Goal: Task Accomplishment & Management: Manage account settings

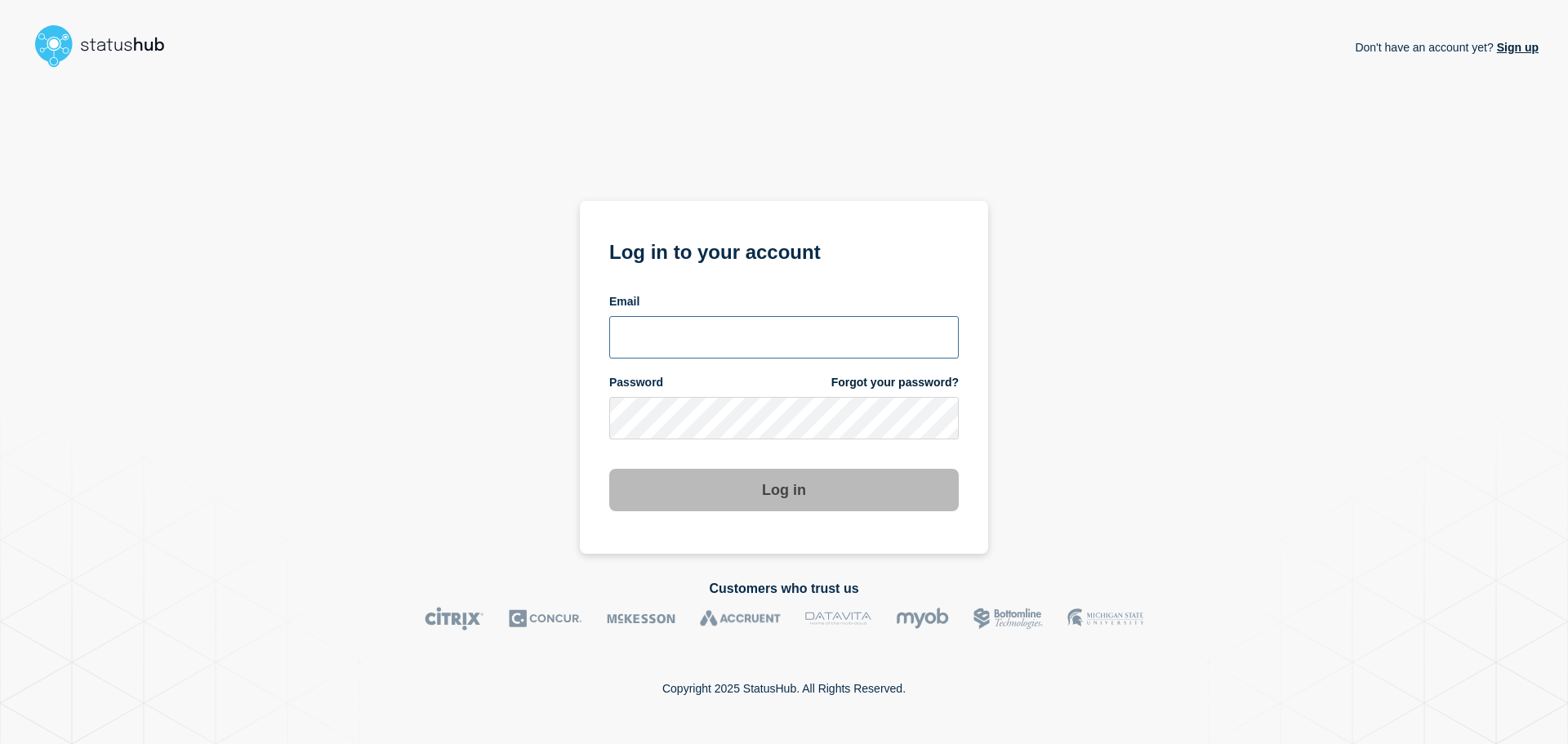
type input "natalia.alimonda@accruent.com"
click at [804, 491] on button "Log in" at bounding box center [783, 489] width 349 height 42
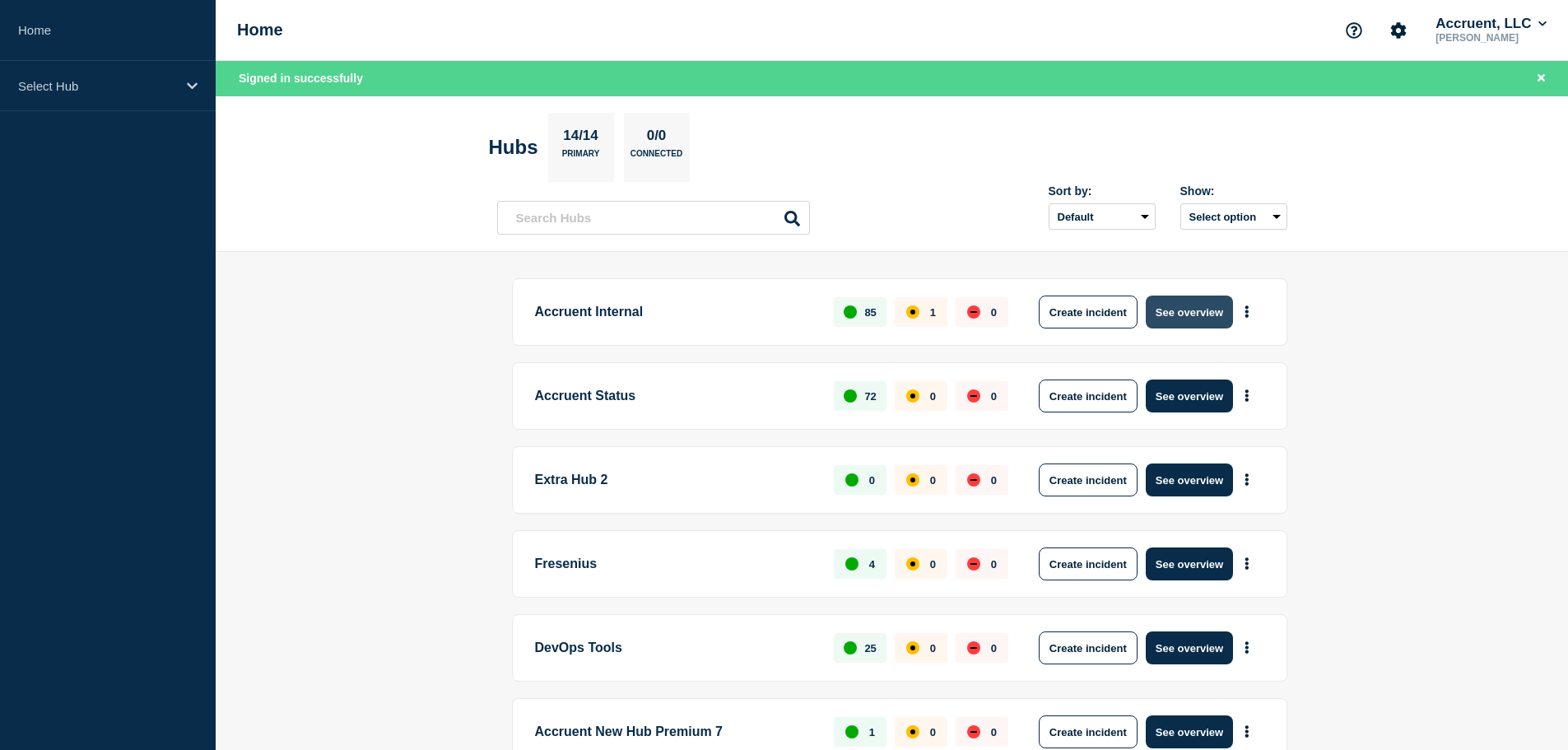
click at [1196, 297] on button "See overview" at bounding box center [1189, 311] width 87 height 33
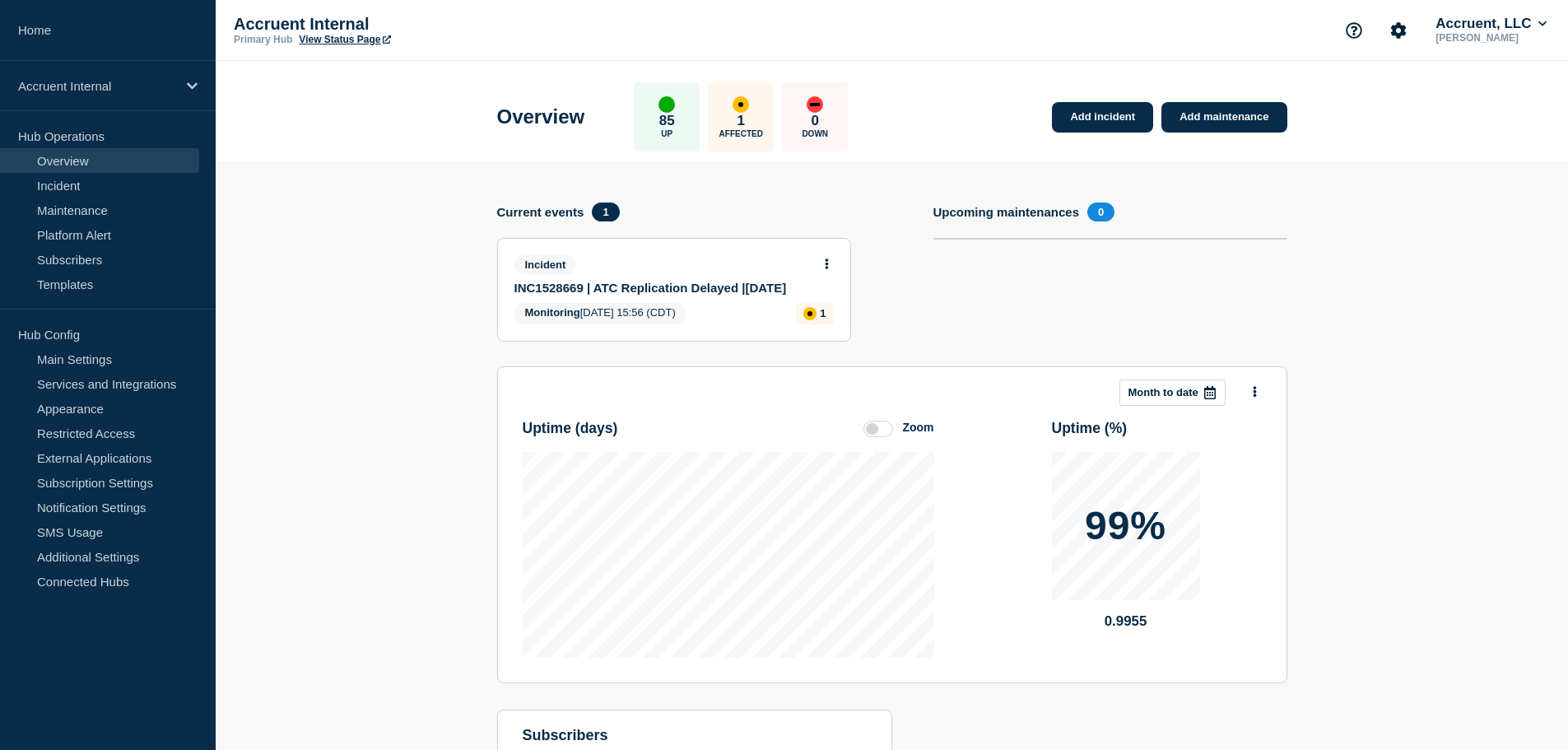
click at [669, 285] on link "INC1528669 | ATC Replication Delayed |[DATE]" at bounding box center [662, 288] width 297 height 14
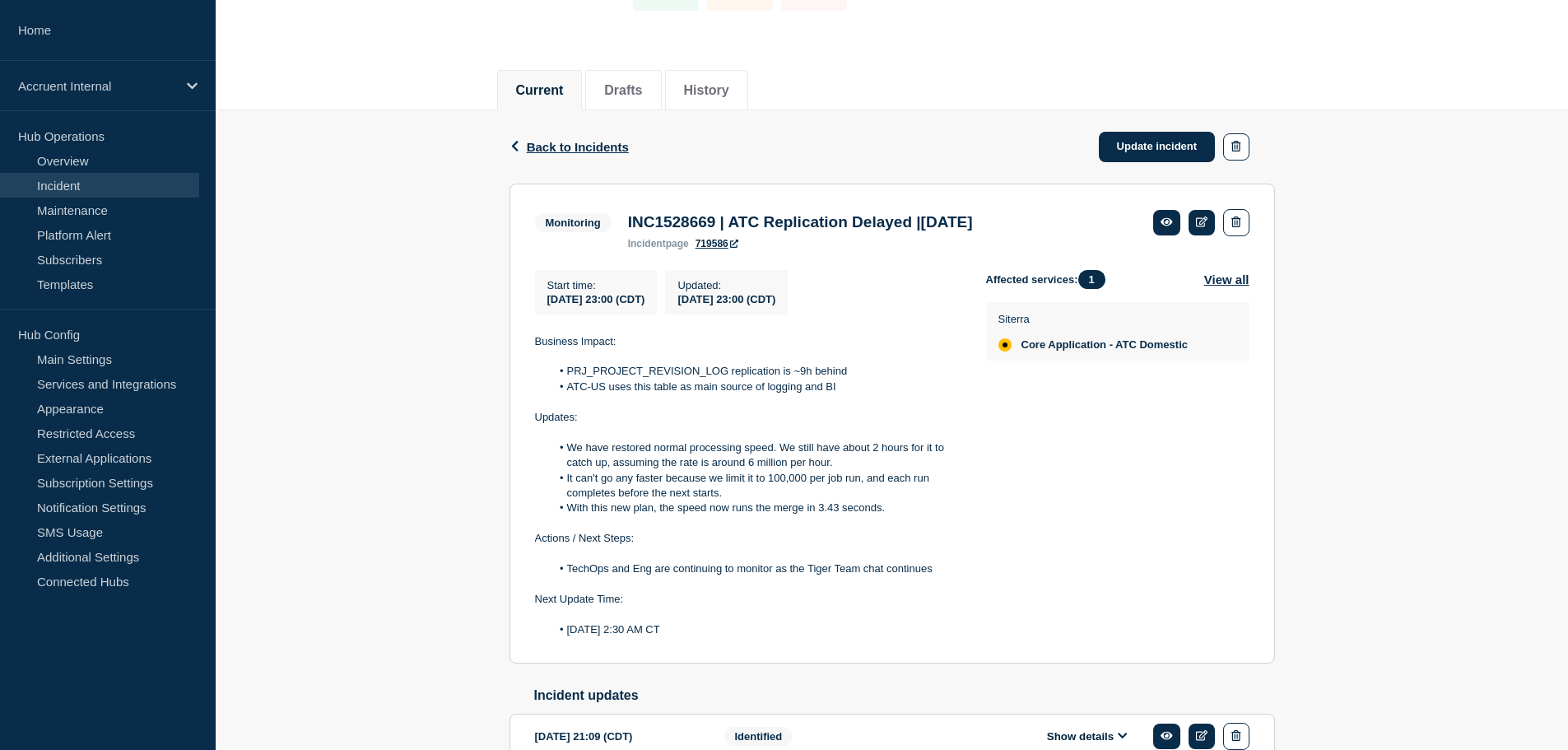
scroll to position [247, 0]
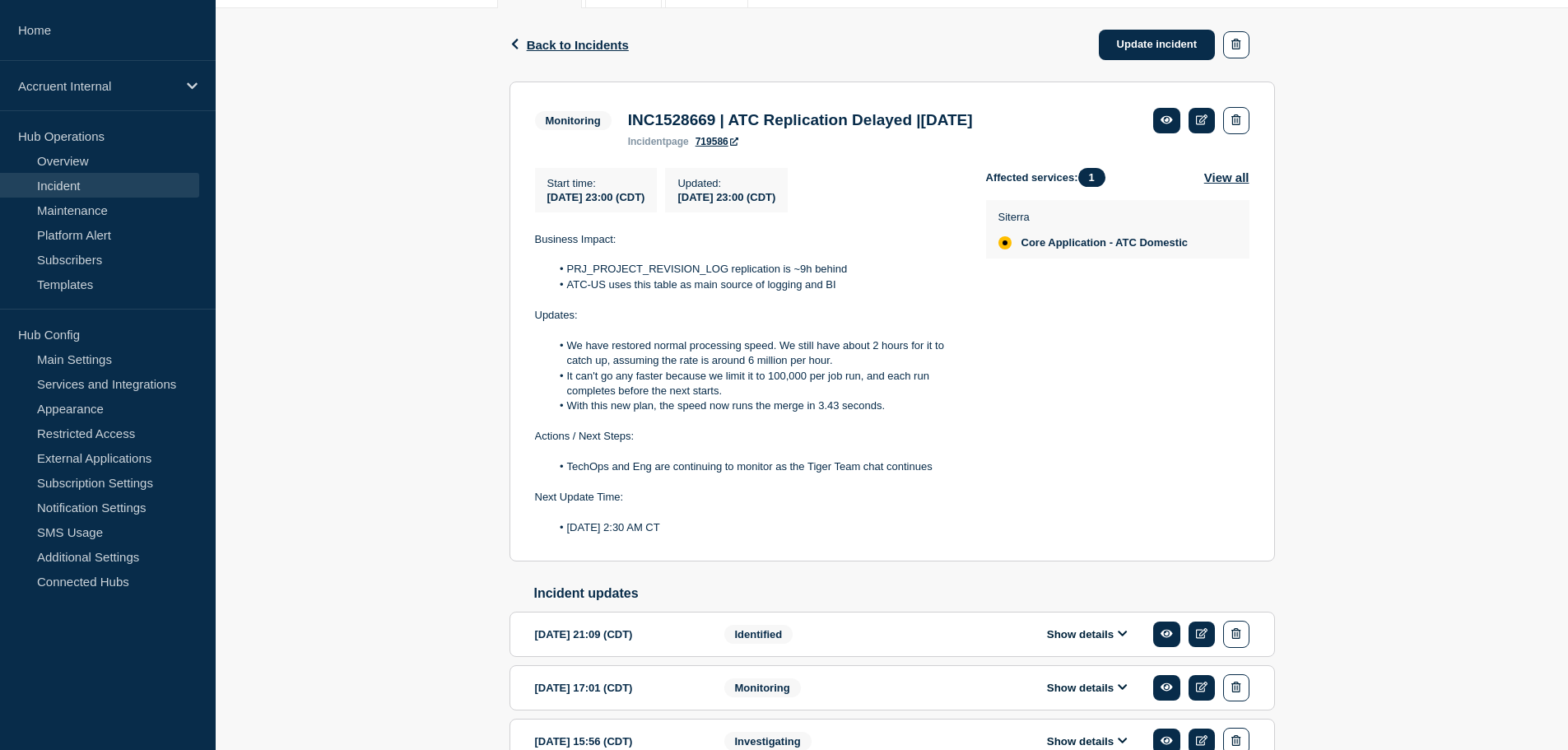
click at [937, 648] on div "[DATE] 21:09 (CDT) Show details Identified" at bounding box center [892, 634] width 714 height 27
click at [1070, 641] on button "Show details" at bounding box center [1087, 634] width 90 height 14
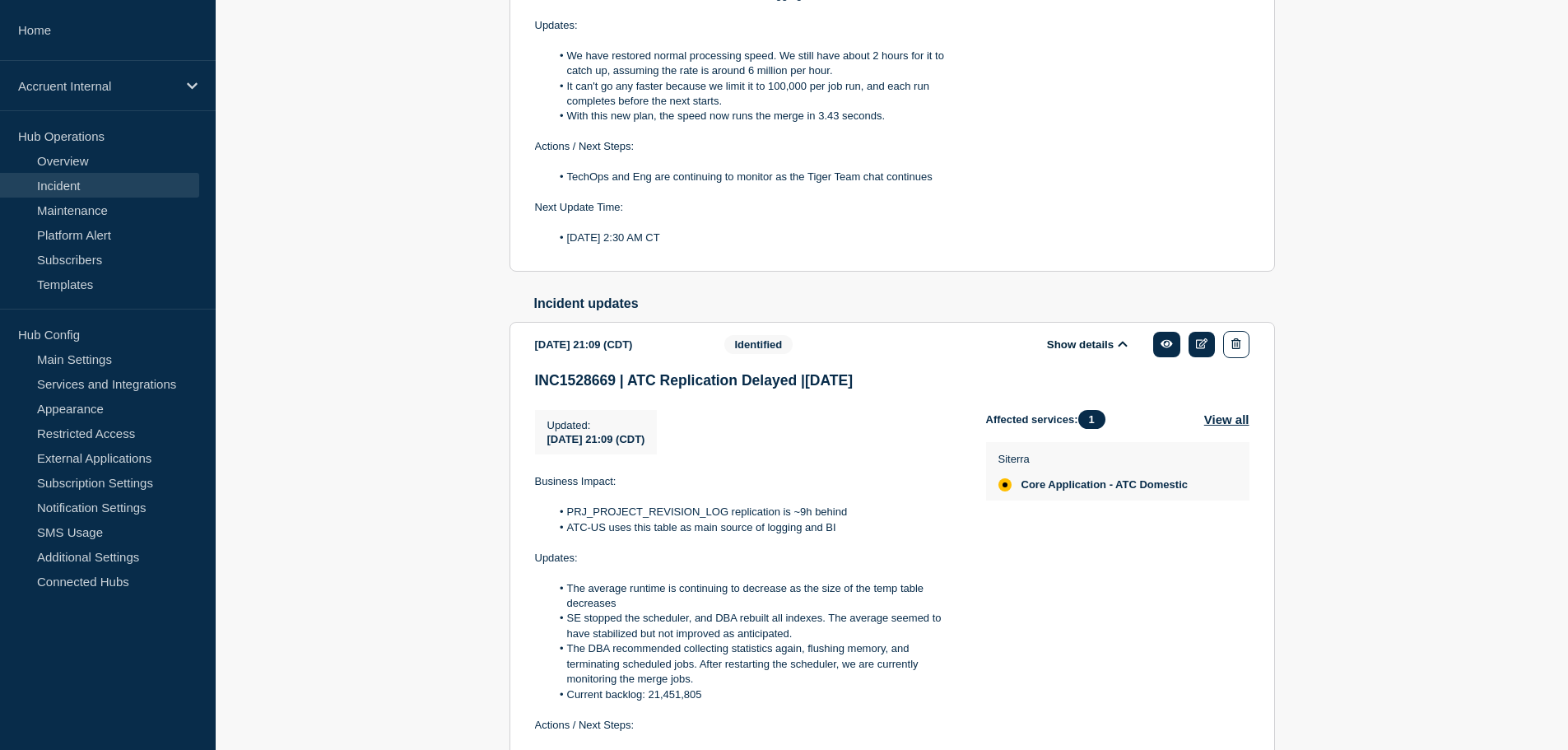
scroll to position [576, 0]
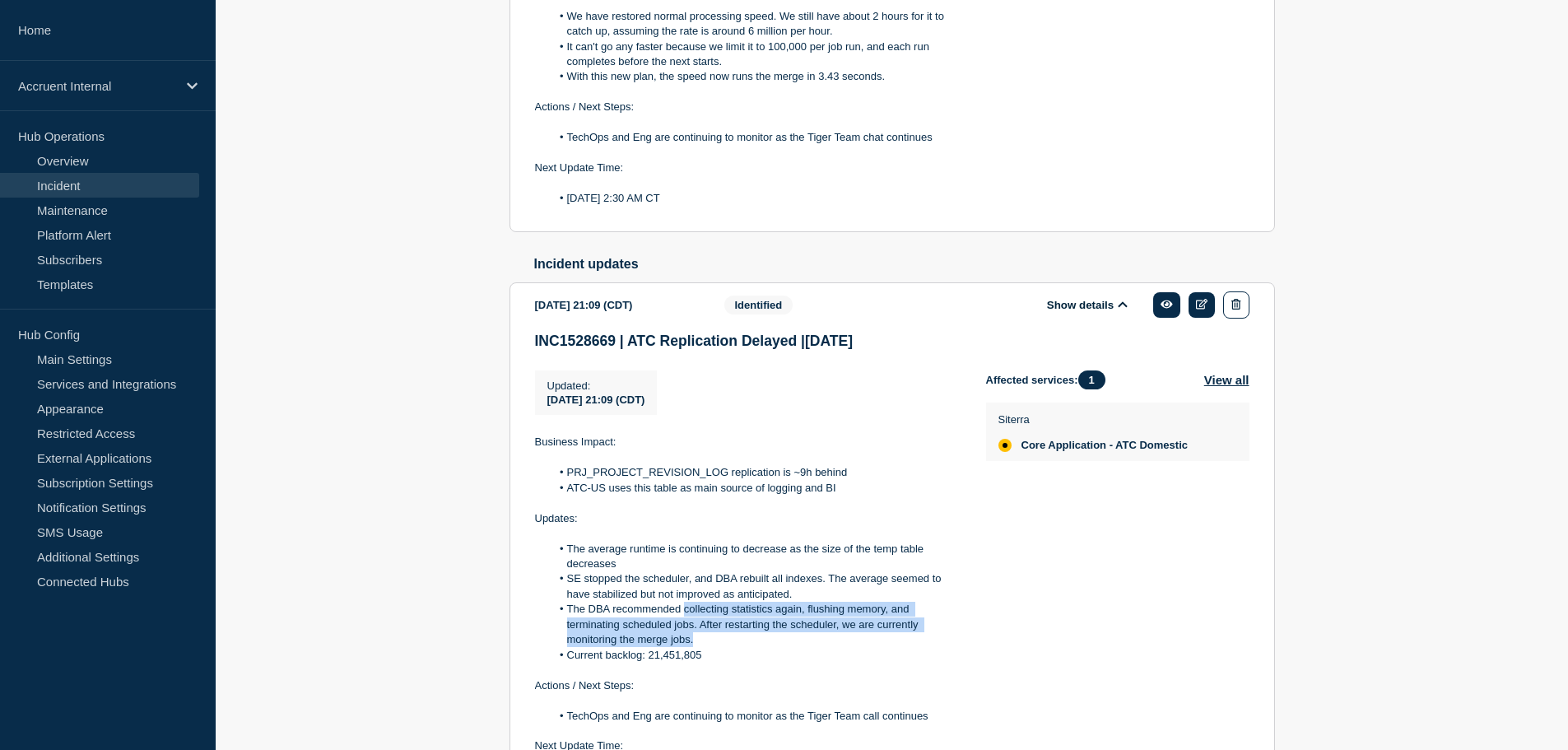
drag, startPoint x: 697, startPoint y: 654, endPoint x: 683, endPoint y: 627, distance: 30.4
click at [683, 627] on li "The DBA recommended collecting statistics again, flushing memory, and terminati…" at bounding box center [755, 625] width 409 height 45
copy li "collecting statistics again, flushing memory, and terminating scheduled jobs. A…"
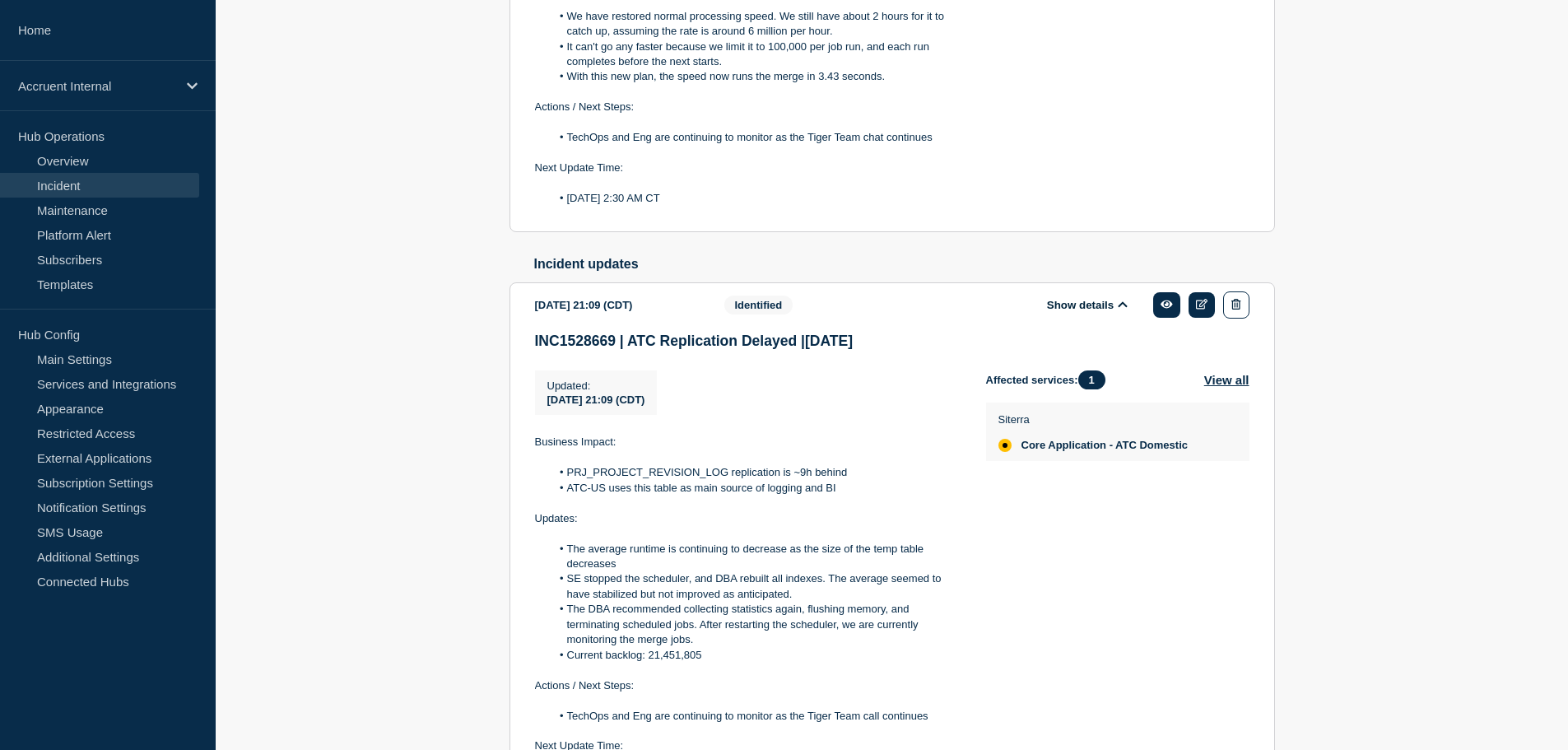
click at [999, 635] on div "Affected services: 1 View all Siterra Core Application - ATC Domestic" at bounding box center [1117, 577] width 263 height 413
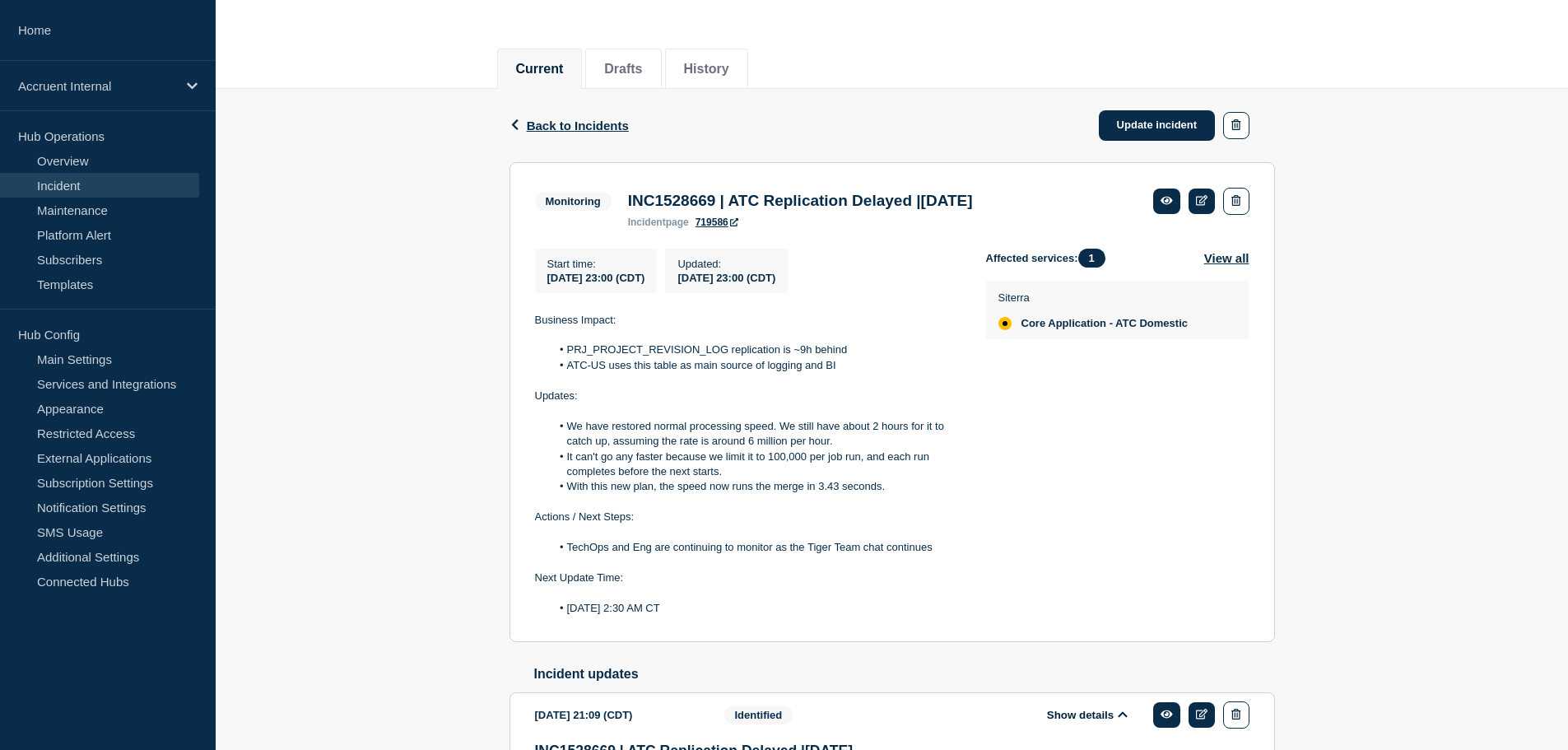
scroll to position [165, 0]
click at [1018, 521] on div "Affected services: 1 View all Siterra Core Application - ATC Domestic" at bounding box center [1117, 434] width 263 height 368
drag, startPoint x: 530, startPoint y: 329, endPoint x: 739, endPoint y: 615, distance: 354.2
click at [739, 615] on section "Monitoring INC1528669 | ATC Replication Delayed |[DATE] incident page 719586 St…" at bounding box center [891, 404] width 765 height 480
copy div "Business Impact: PRJ_PROJECT_REVISION_LOG replication is ~9h behind ATC-US uses…"
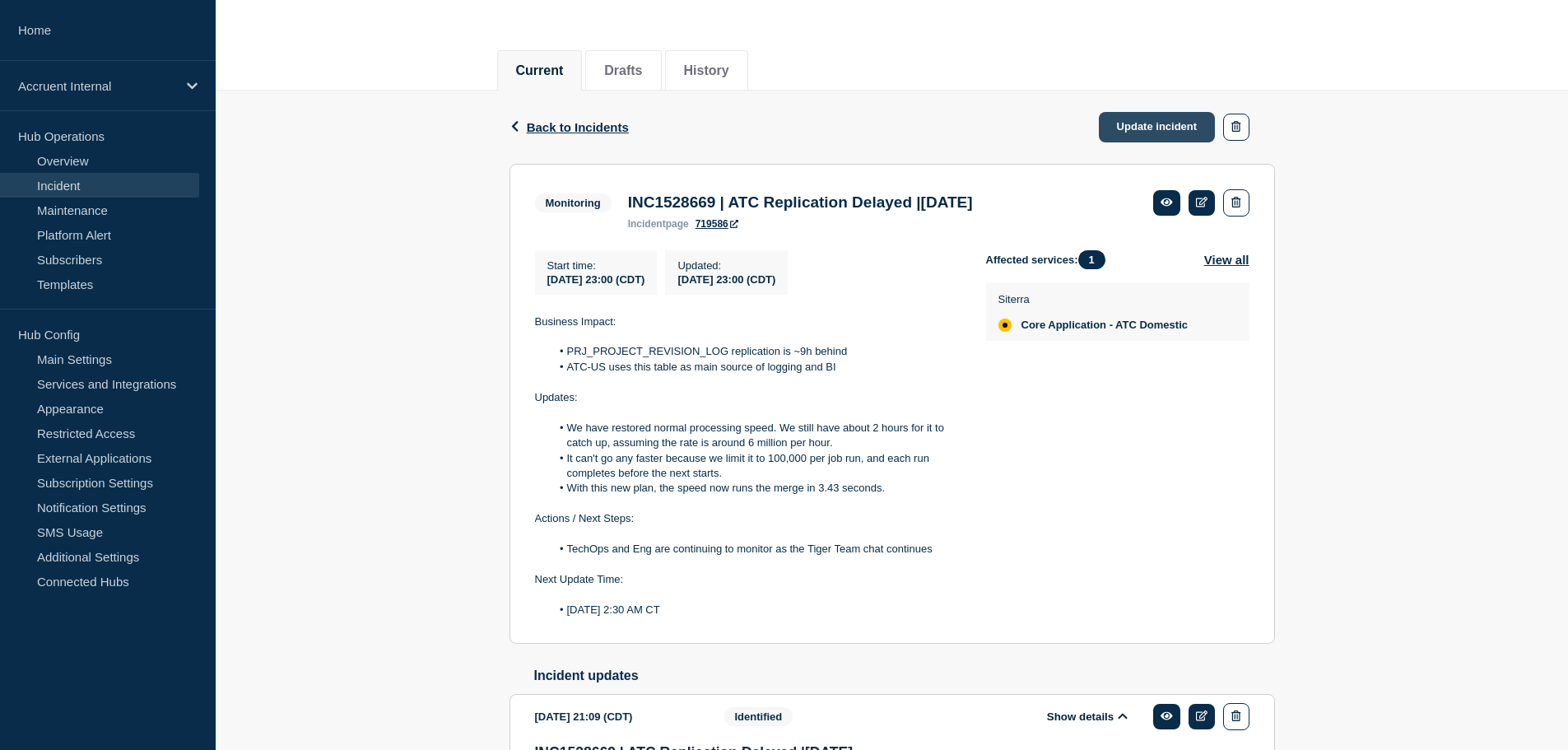
click at [1188, 131] on link "Update incident" at bounding box center [1157, 127] width 117 height 30
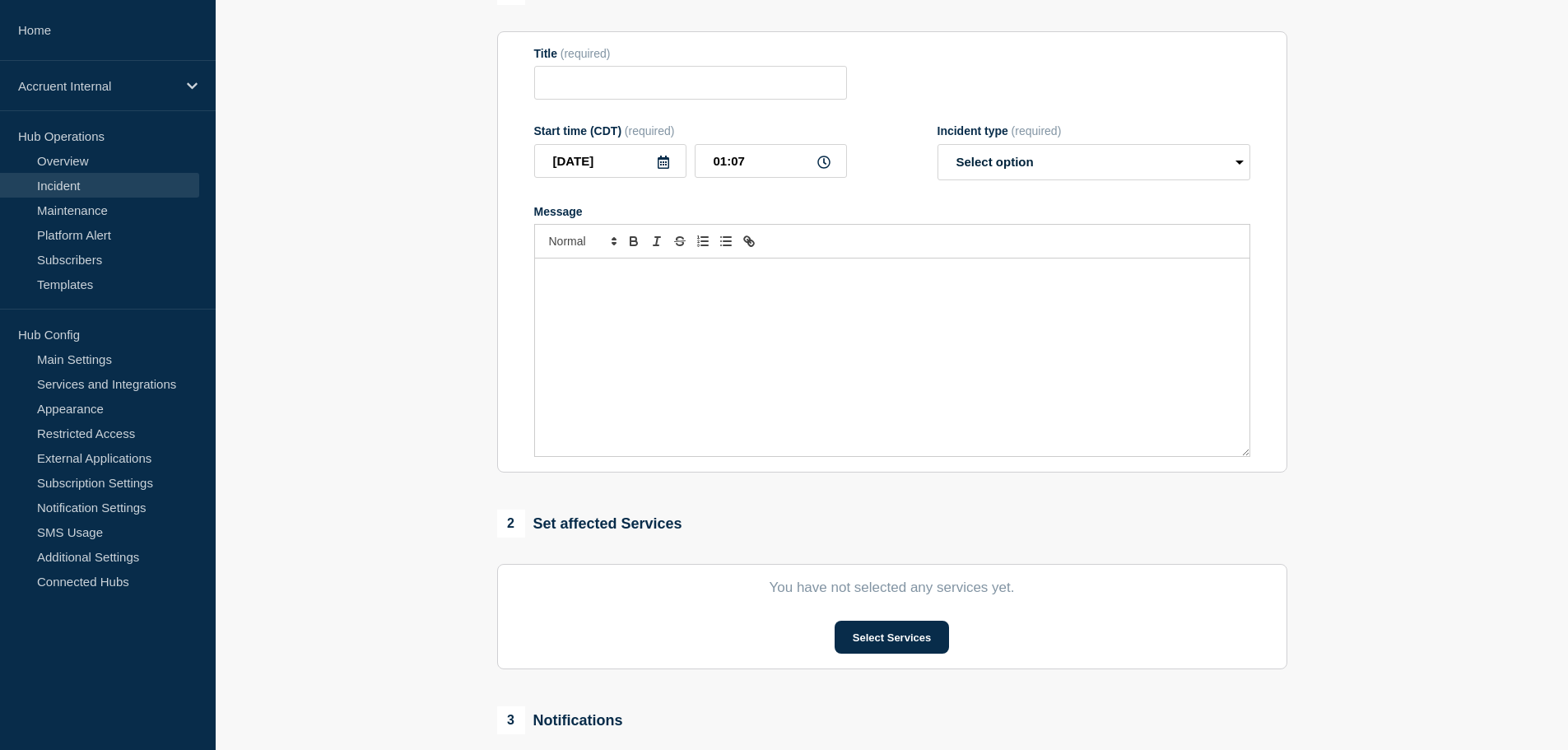
click at [789, 343] on div "Message" at bounding box center [892, 357] width 714 height 197
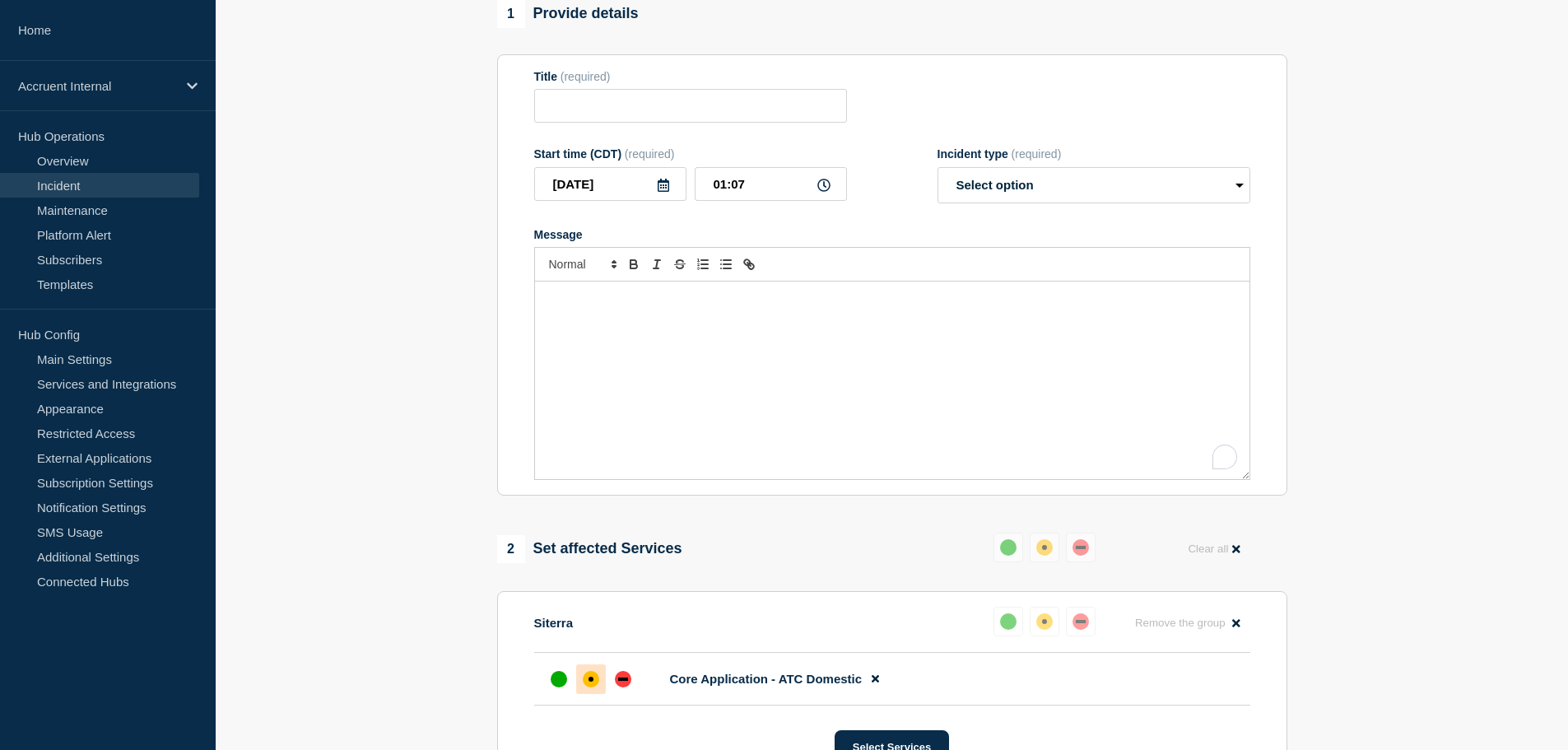
type input "INC1528669 | ATC Replication Delayed |[DATE]"
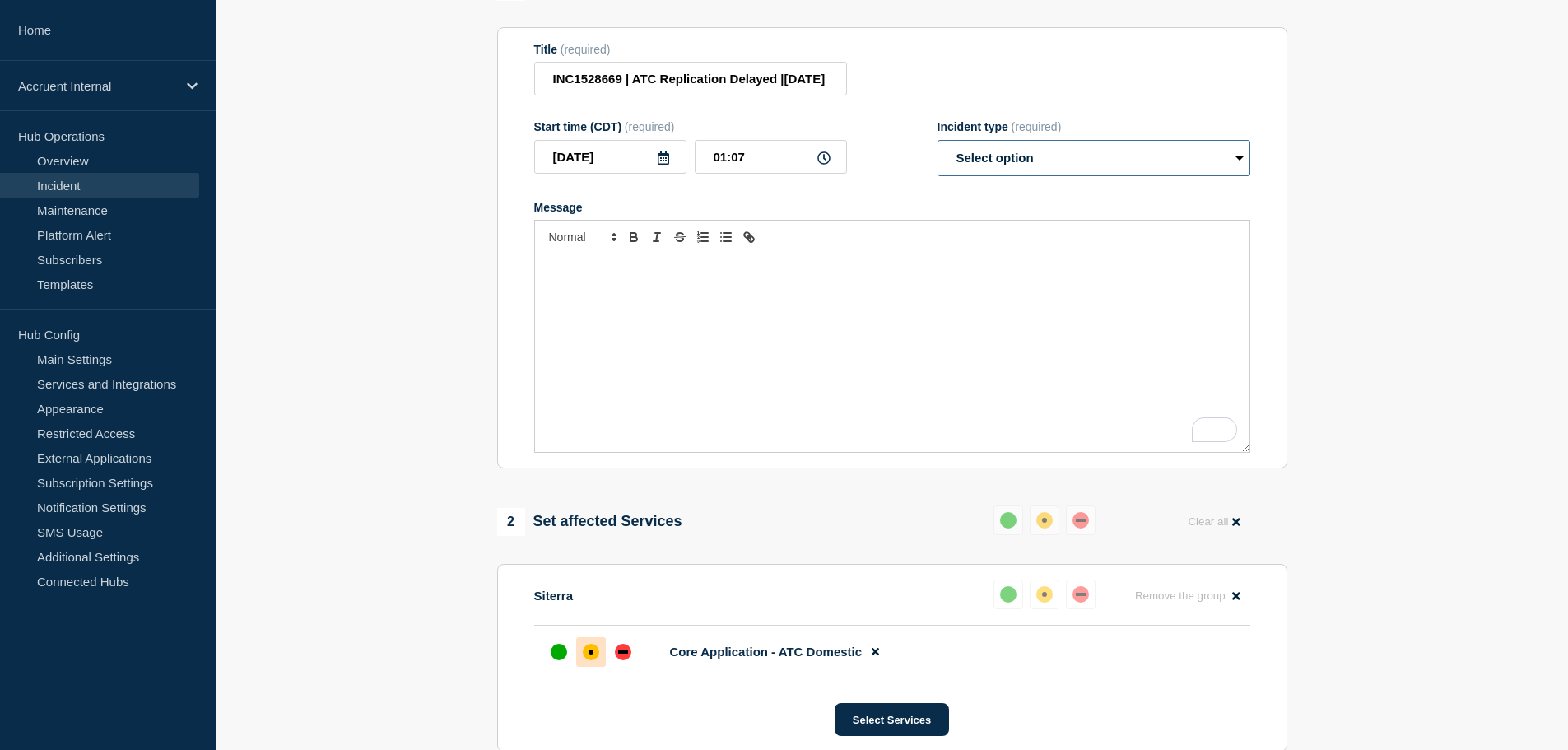
click at [1039, 161] on select "Select option Investigating Identified Monitoring Resolved" at bounding box center [1094, 157] width 313 height 36
select select "resolved"
click at [937, 147] on select "Select option Investigating Identified Monitoring Resolved" at bounding box center [1094, 157] width 313 height 36
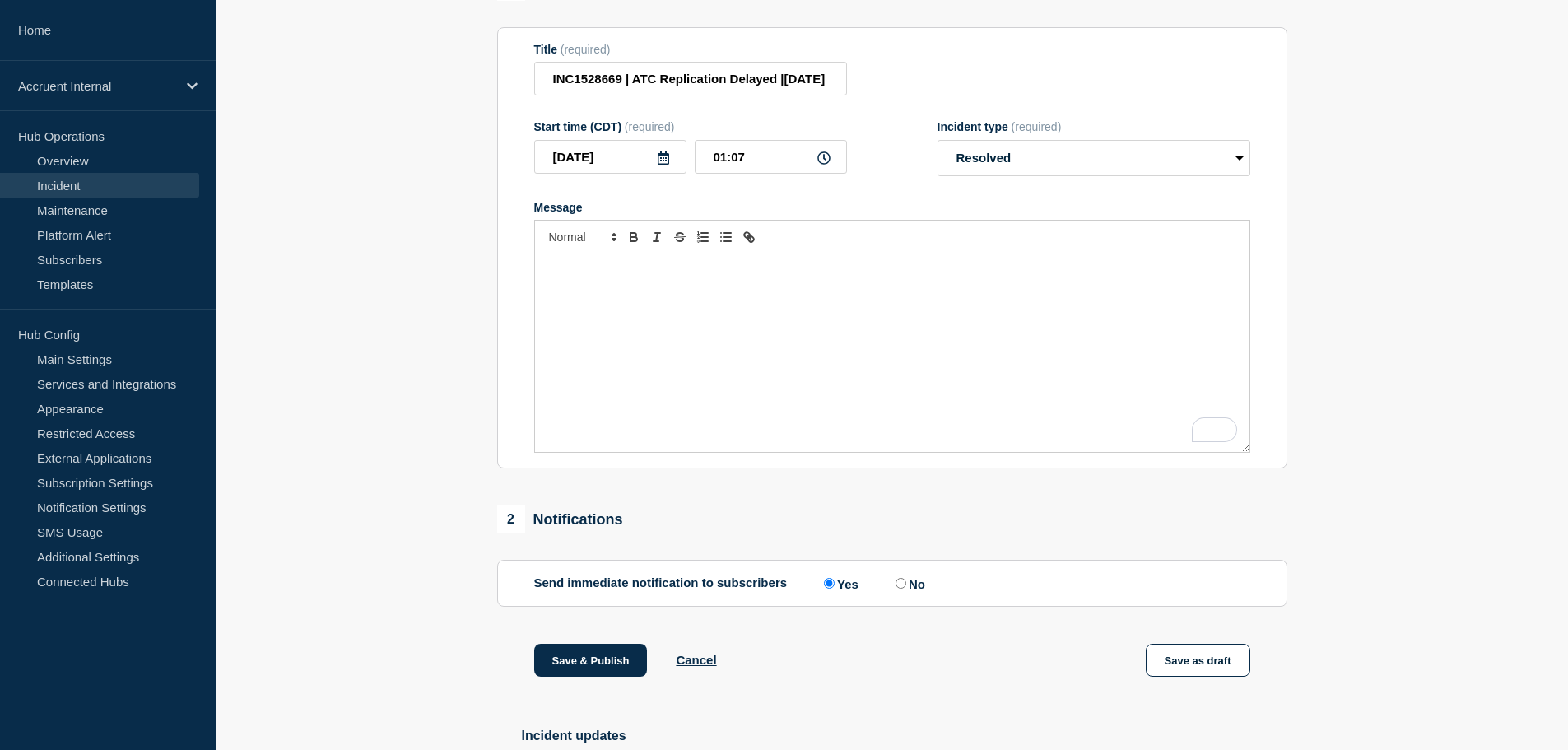
click at [915, 335] on div "To enrich screen reader interactions, please activate Accessibility in Grammarl…" at bounding box center [892, 353] width 714 height 197
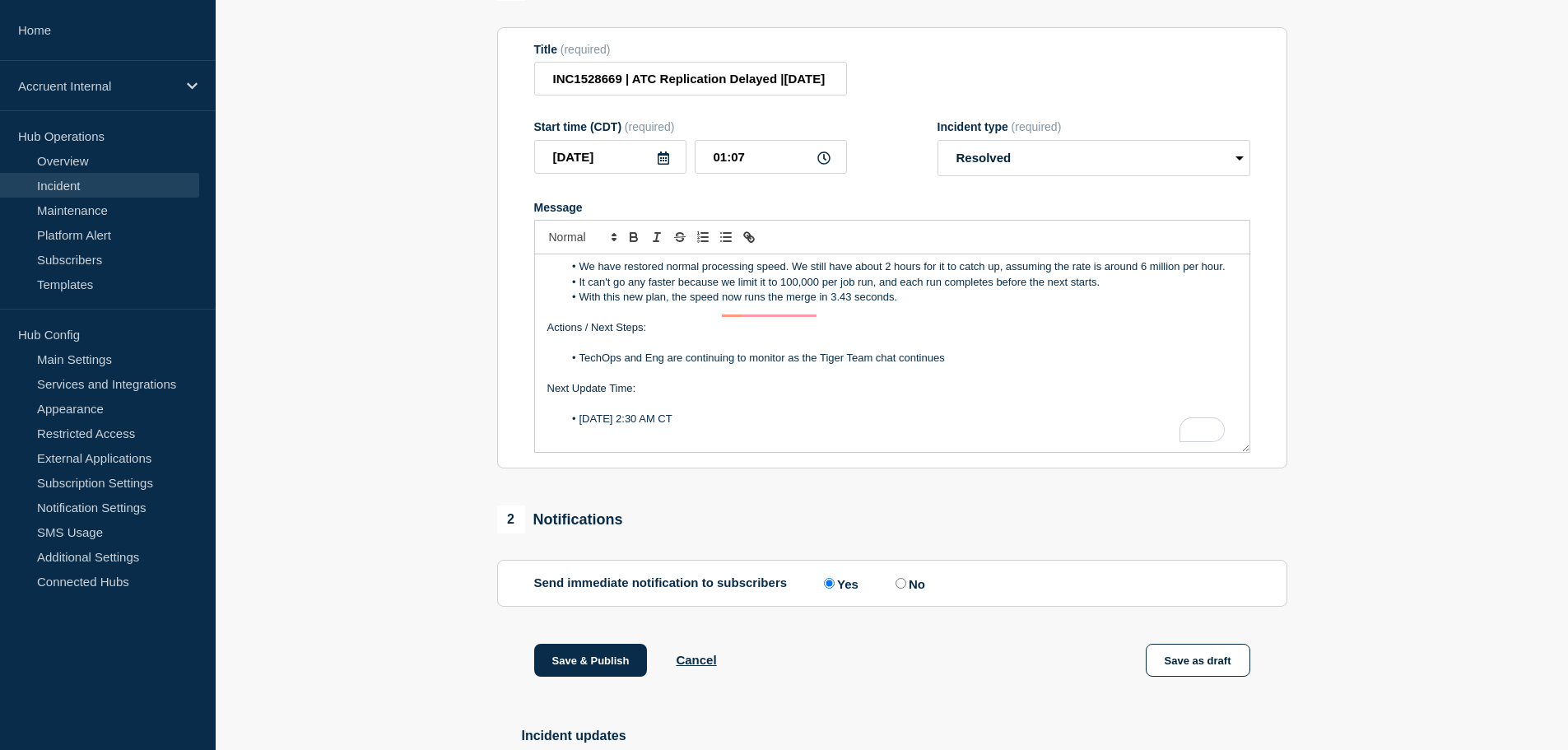
scroll to position [32, 0]
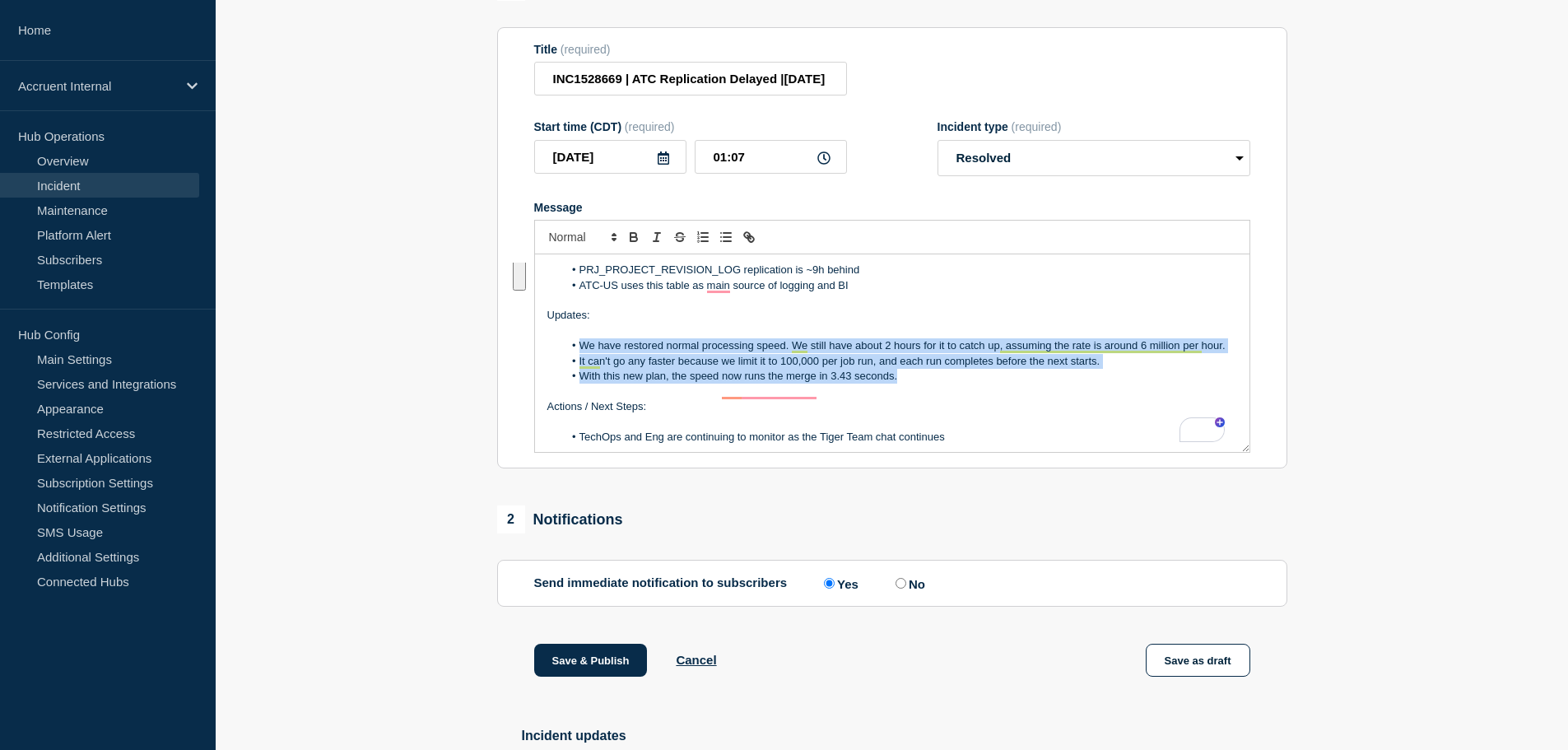
drag, startPoint x: 580, startPoint y: 350, endPoint x: 923, endPoint y: 395, distance: 345.9
click at [923, 384] on ol "We have restored normal processing speed. We still have about 2 hours for it to…" at bounding box center [892, 361] width 690 height 45
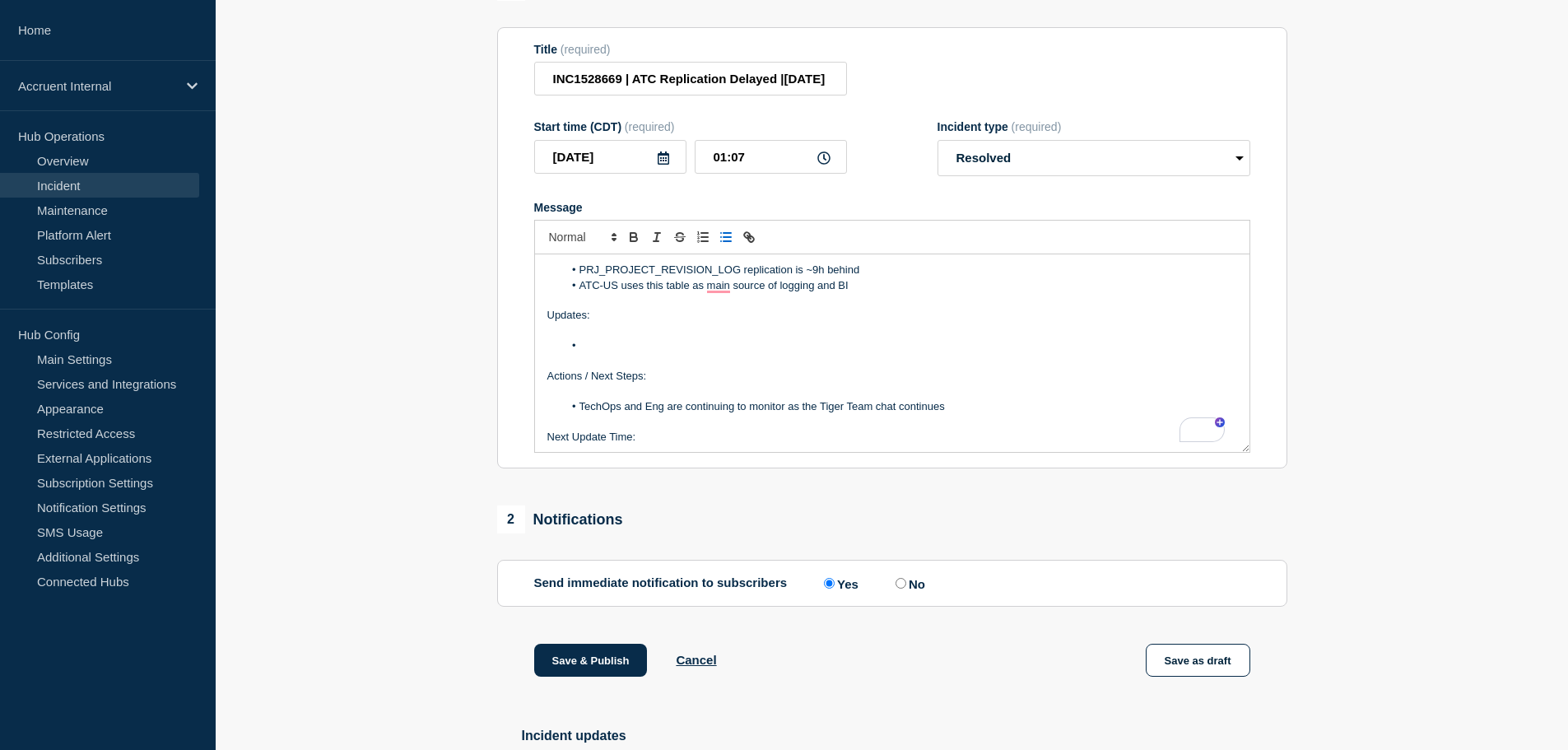
click at [648, 348] on li "To enrich screen reader interactions, please activate Accessibility in Grammarl…" at bounding box center [900, 346] width 674 height 15
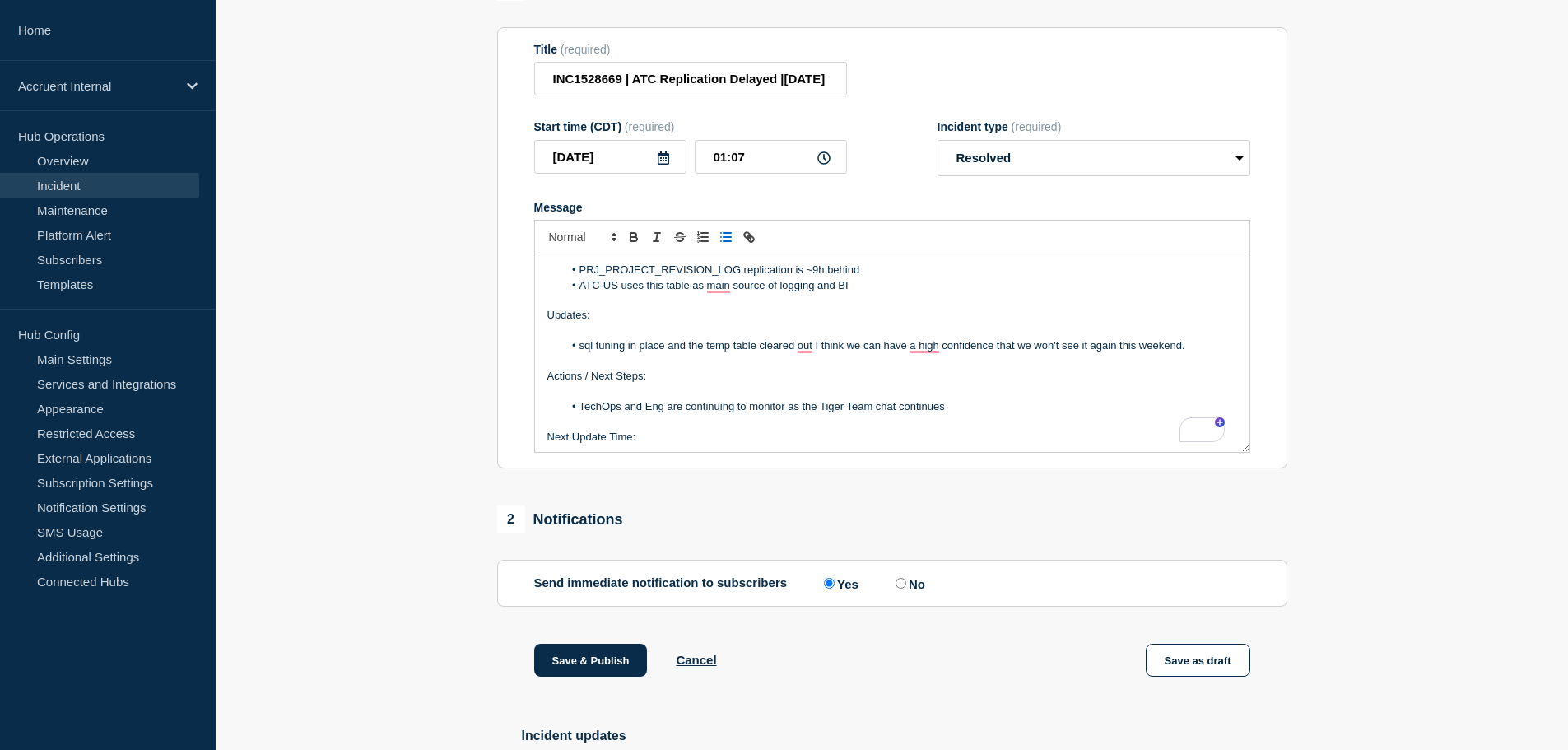
click at [581, 353] on li "sql tuning in place and the temp table cleared out I think we can have a high c…" at bounding box center [900, 346] width 674 height 15
click at [699, 369] on p "To enrich screen reader interactions, please activate Accessibility in Grammarl…" at bounding box center [892, 361] width 690 height 15
click at [580, 351] on li "sql tuning in place and the temp table cleared out I think we can have a high c…" at bounding box center [900, 346] width 674 height 15
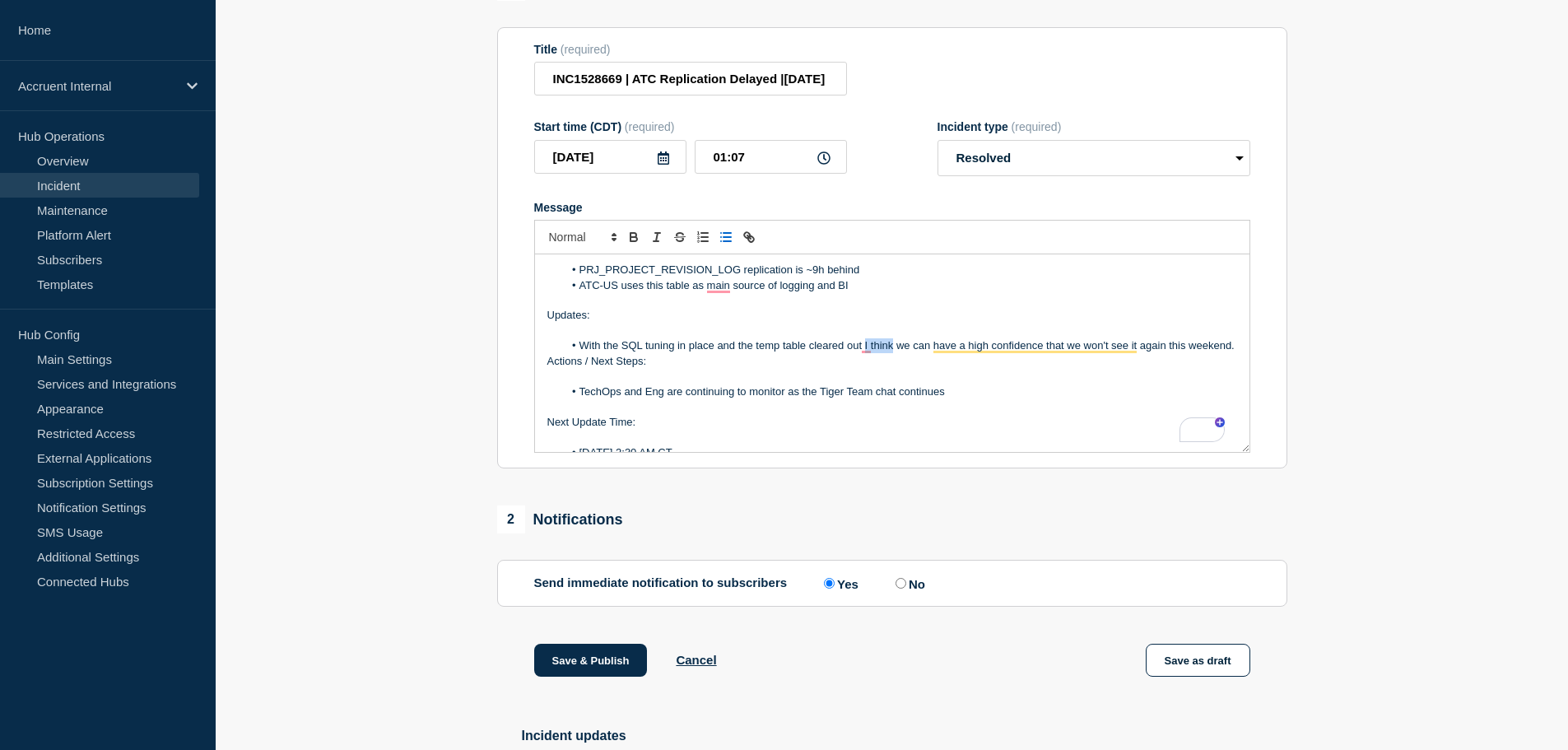
drag, startPoint x: 866, startPoint y: 346, endPoint x: 895, endPoint y: 347, distance: 29.0
click at [895, 347] on li "With the SQL tuning in place and the temp table cleared out I think we can have…" at bounding box center [900, 346] width 674 height 15
click at [1057, 369] on p "Actions / Next Steps:" at bounding box center [892, 361] width 690 height 15
click at [1214, 348] on li "With the SQL tuning in place and the temp table cleared out, we can have high c…" at bounding box center [900, 346] width 674 height 15
click at [1168, 337] on p "To enrich screen reader interactions, please activate Accessibility in Grammarl…" at bounding box center [892, 331] width 690 height 15
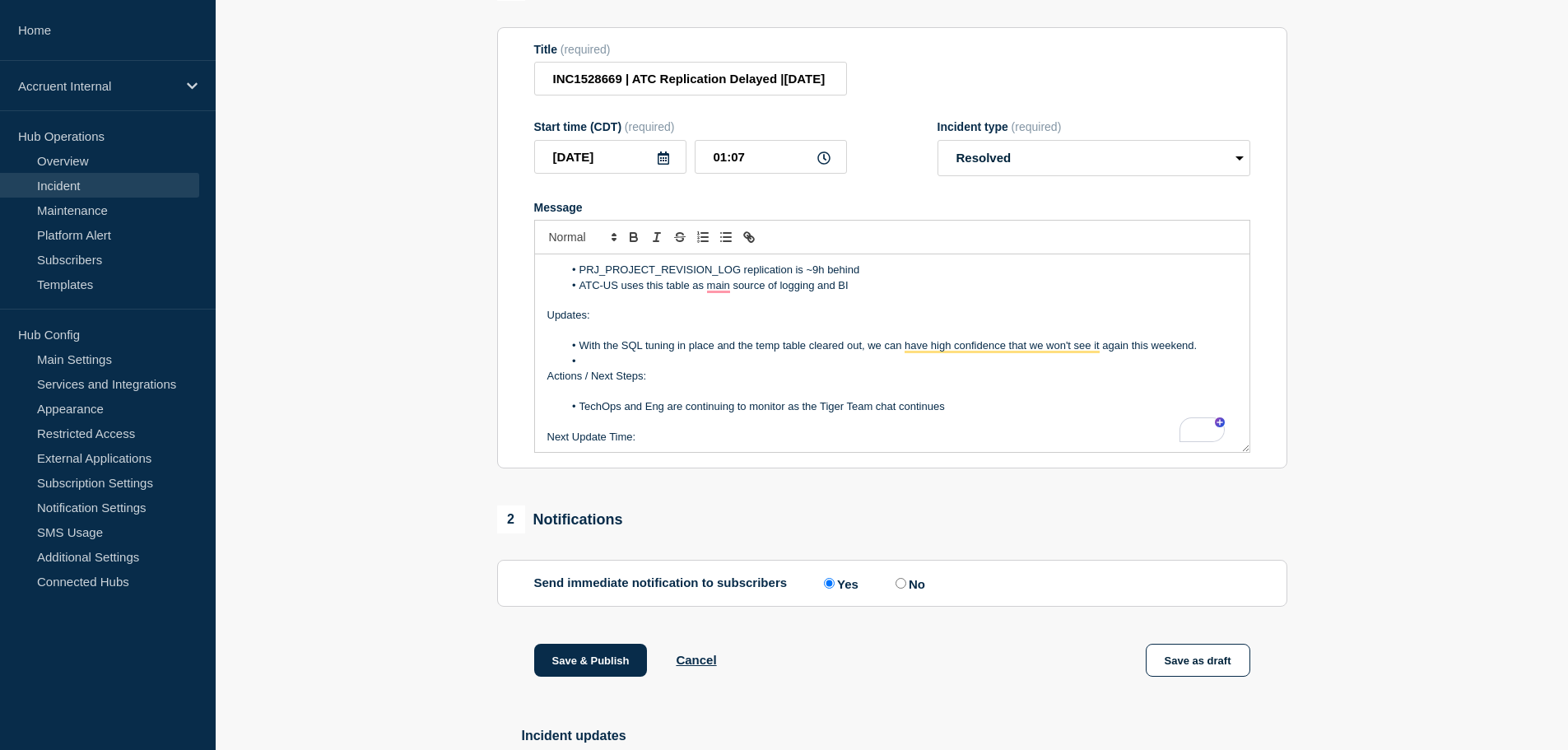
click at [579, 347] on li "With the SQL tuning in place and the temp table cleared out, we can have high c…" at bounding box center [900, 346] width 674 height 15
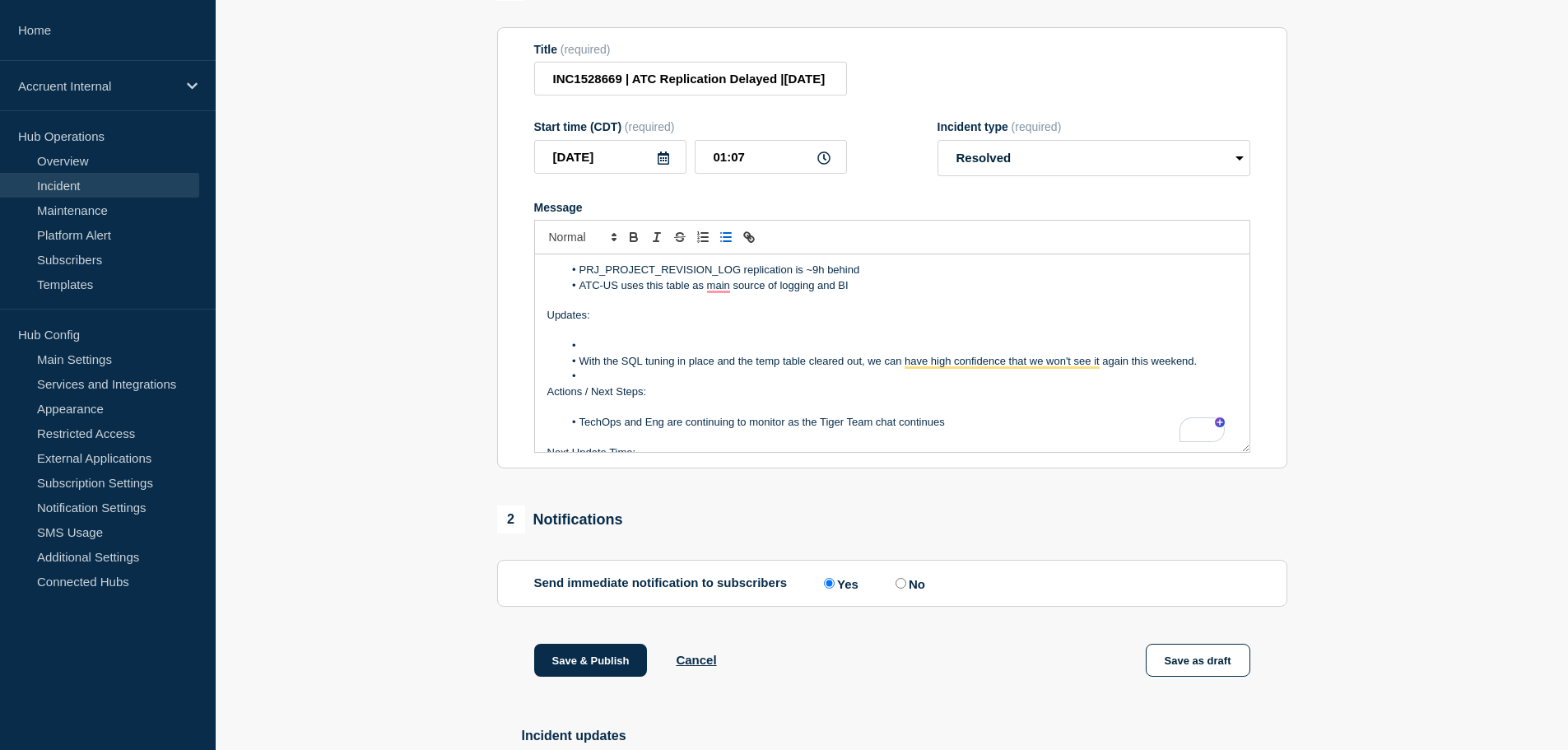
click at [716, 384] on li "To enrich screen reader interactions, please activate Accessibility in Grammarl…" at bounding box center [900, 376] width 674 height 15
click at [545, 402] on div "Business Impact: PRJ_PROJECT_REVISION_LOG replication is ~9h behind ATC-US uses…" at bounding box center [892, 353] width 714 height 197
click at [743, 384] on li "To enrich screen reader interactions, please activate Accessibility in Grammarl…" at bounding box center [900, 376] width 674 height 15
click at [623, 339] on p "To enrich screen reader interactions, please activate Accessibility in Grammarl…" at bounding box center [892, 331] width 690 height 15
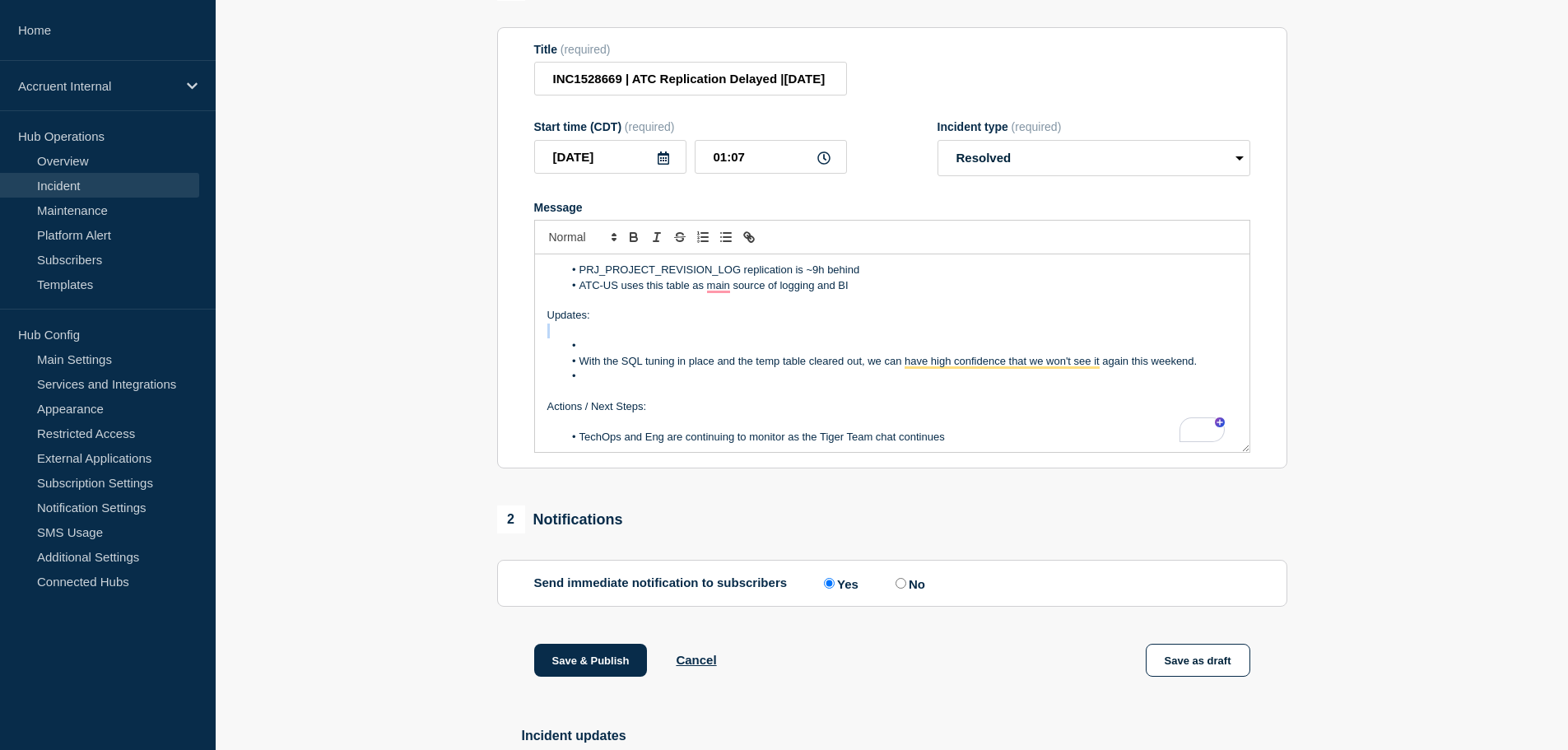
click at [623, 339] on p "To enrich screen reader interactions, please activate Accessibility in Grammarl…" at bounding box center [892, 331] width 690 height 15
click at [626, 353] on li "To enrich screen reader interactions, please activate Accessibility in Grammarl…" at bounding box center [900, 346] width 674 height 15
click at [660, 353] on li "DBA" at bounding box center [900, 346] width 674 height 15
drag, startPoint x: 605, startPoint y: 354, endPoint x: 682, endPoint y: 354, distance: 77.0
click at [682, 353] on li "DBA tuned in the SQL" at bounding box center [900, 346] width 674 height 15
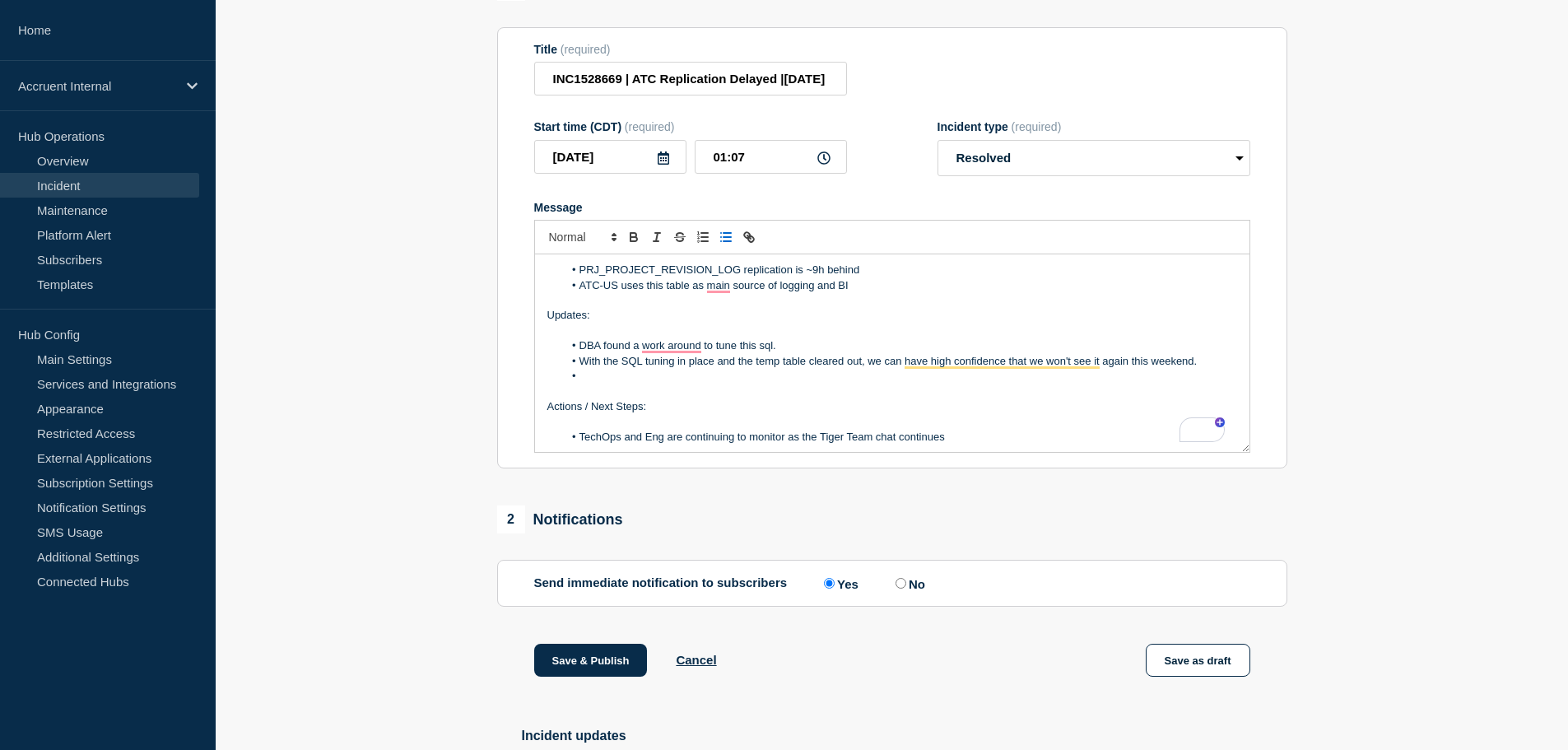
click at [695, 347] on li "DBA found a work around to tune this sql." at bounding box center [900, 346] width 674 height 15
click at [692, 353] on li "DBA found a work around to tune this sql." at bounding box center [900, 346] width 674 height 15
click at [757, 353] on li "DBA found a workaround to tune this sql." at bounding box center [900, 346] width 674 height 15
click at [752, 353] on li "DBA found a workaround to tune this sql." at bounding box center [900, 346] width 674 height 15
click at [794, 353] on li "DBA found a workaround to tune the sql." at bounding box center [900, 346] width 674 height 15
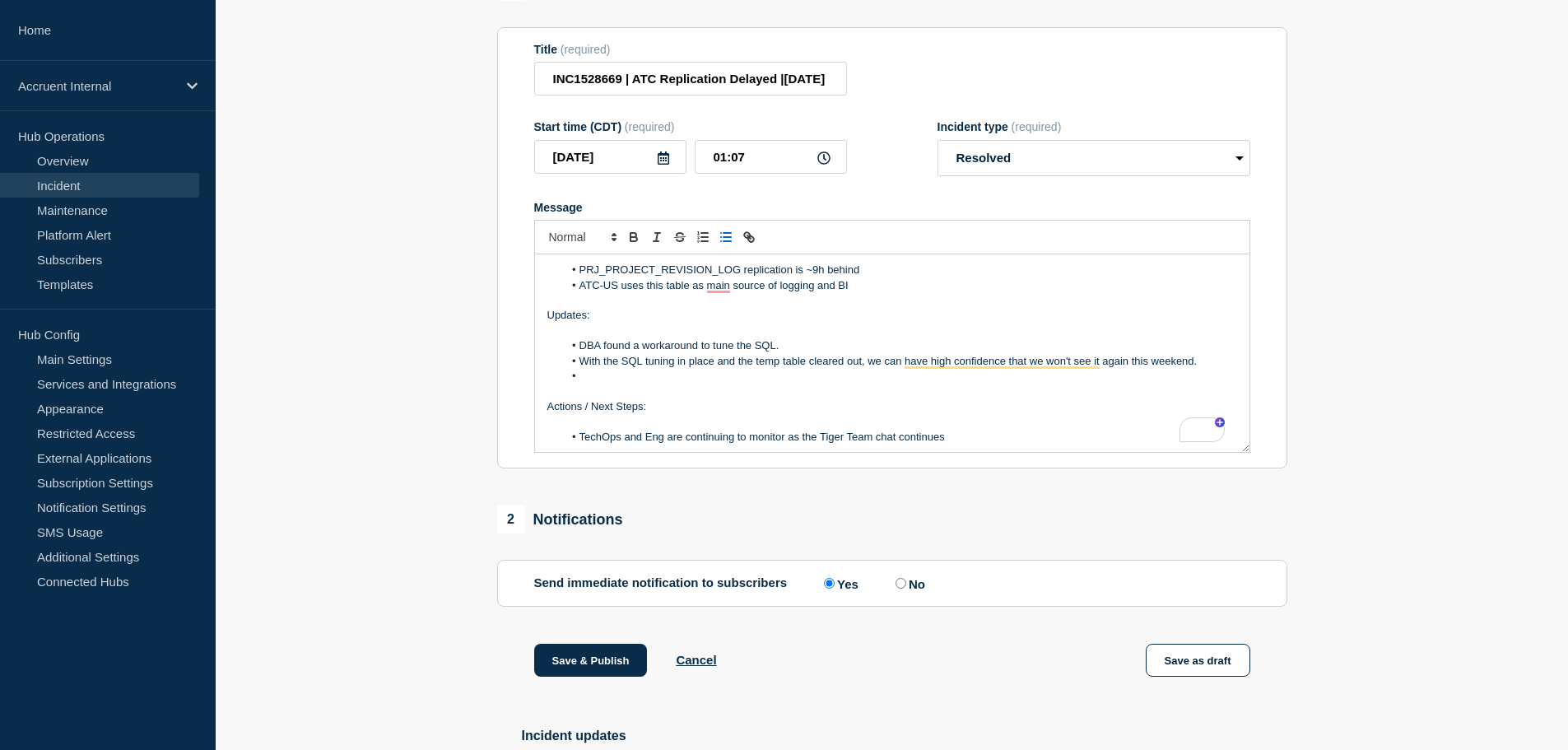
click at [581, 350] on li "DBA found a workaround to tune the SQL." at bounding box center [900, 346] width 674 height 15
click at [807, 353] on li "DBA found a workaround to tune the SQL." at bounding box center [900, 346] width 674 height 15
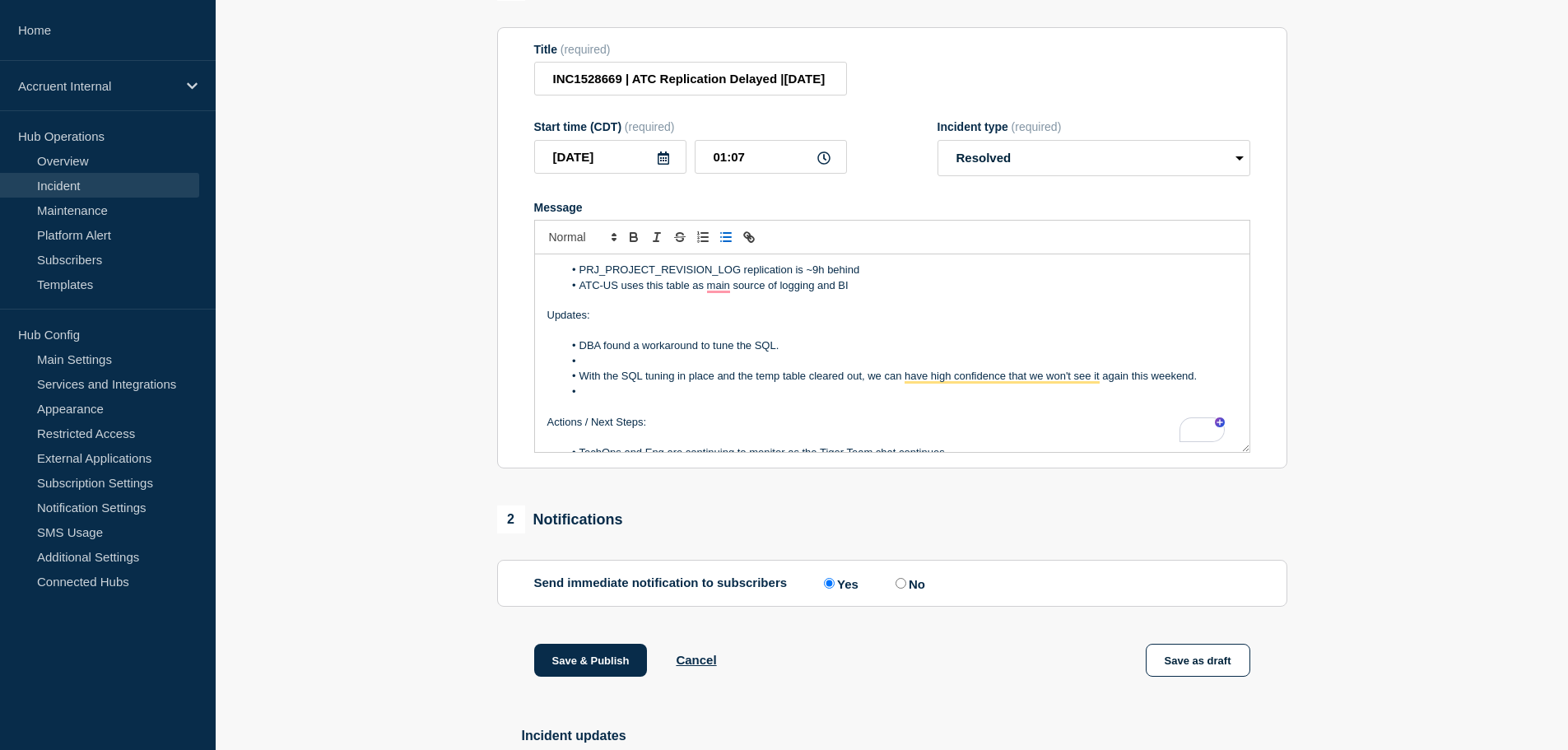
click at [809, 353] on li "DBA found a workaround to tune the SQL." at bounding box center [900, 346] width 674 height 15
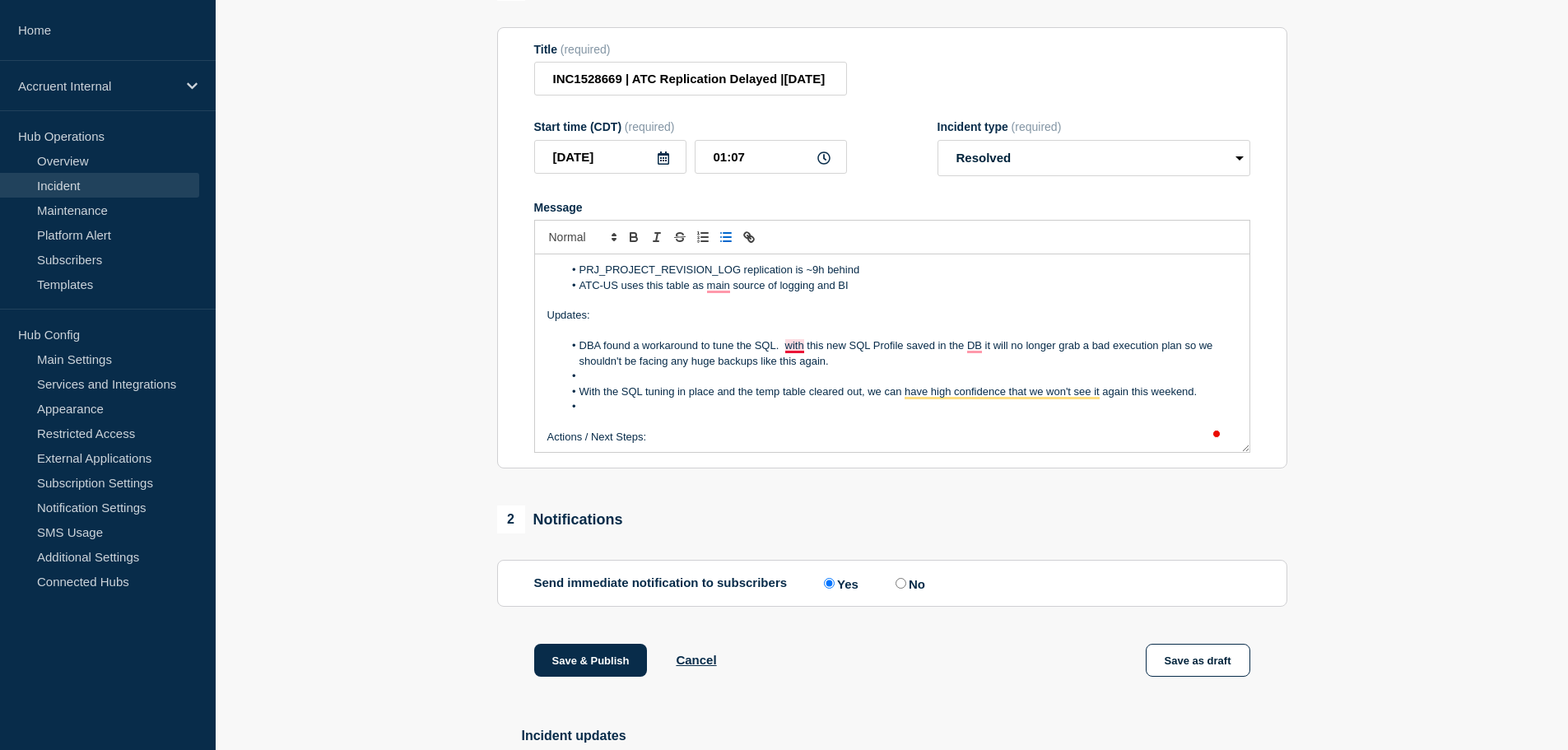
click at [789, 354] on li "DBA found a workaround to tune the SQL. with this new SQL Profile saved in the …" at bounding box center [900, 354] width 674 height 30
click at [827, 350] on li "DBA found a workaround to tune the SQL. With this new SQL Profile saved in the …" at bounding box center [900, 354] width 674 height 30
click at [823, 355] on li "DBA found a workaround to tune the SQL. With this new SQL Profile saved in the …" at bounding box center [900, 354] width 674 height 30
click at [857, 367] on li "DBA found a workaround to tune the SQL. With the new SQL Profile saved in the D…" at bounding box center [900, 354] width 674 height 30
click at [974, 364] on li "DBA found a workaround to tune the SQL. With the new SQL Profile saved in the D…" at bounding box center [900, 354] width 674 height 30
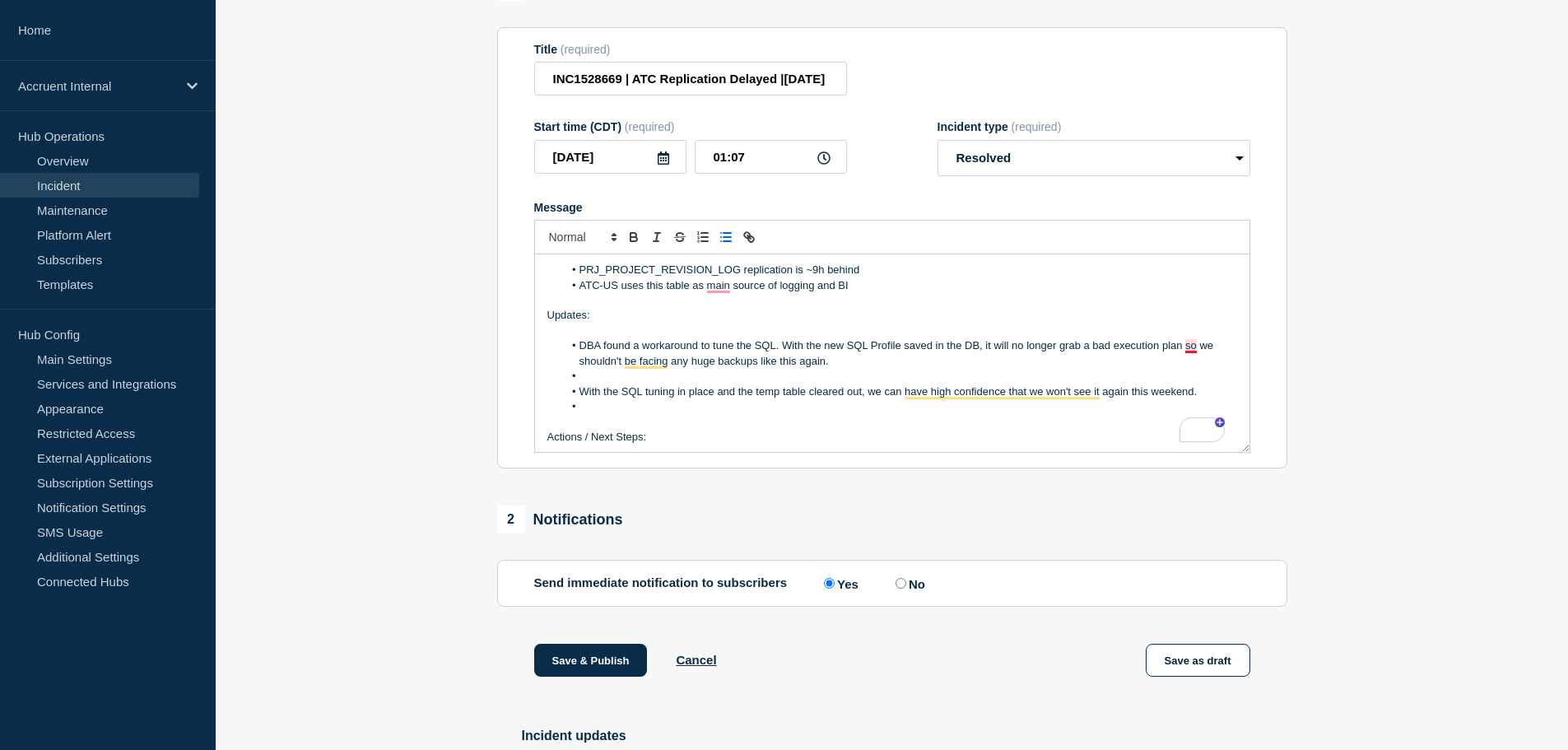
click at [1194, 355] on li "DBA found a workaround to tune the SQL. With the new SQL Profile saved in the D…" at bounding box center [900, 354] width 674 height 30
click at [699, 381] on li "To enrich screen reader interactions, please activate Accessibility in Grammarl…" at bounding box center [900, 376] width 674 height 15
click at [847, 369] on li "DBA found a workaround to tune the SQL. With the new SQL Profile saved in the D…" at bounding box center [900, 354] width 674 height 30
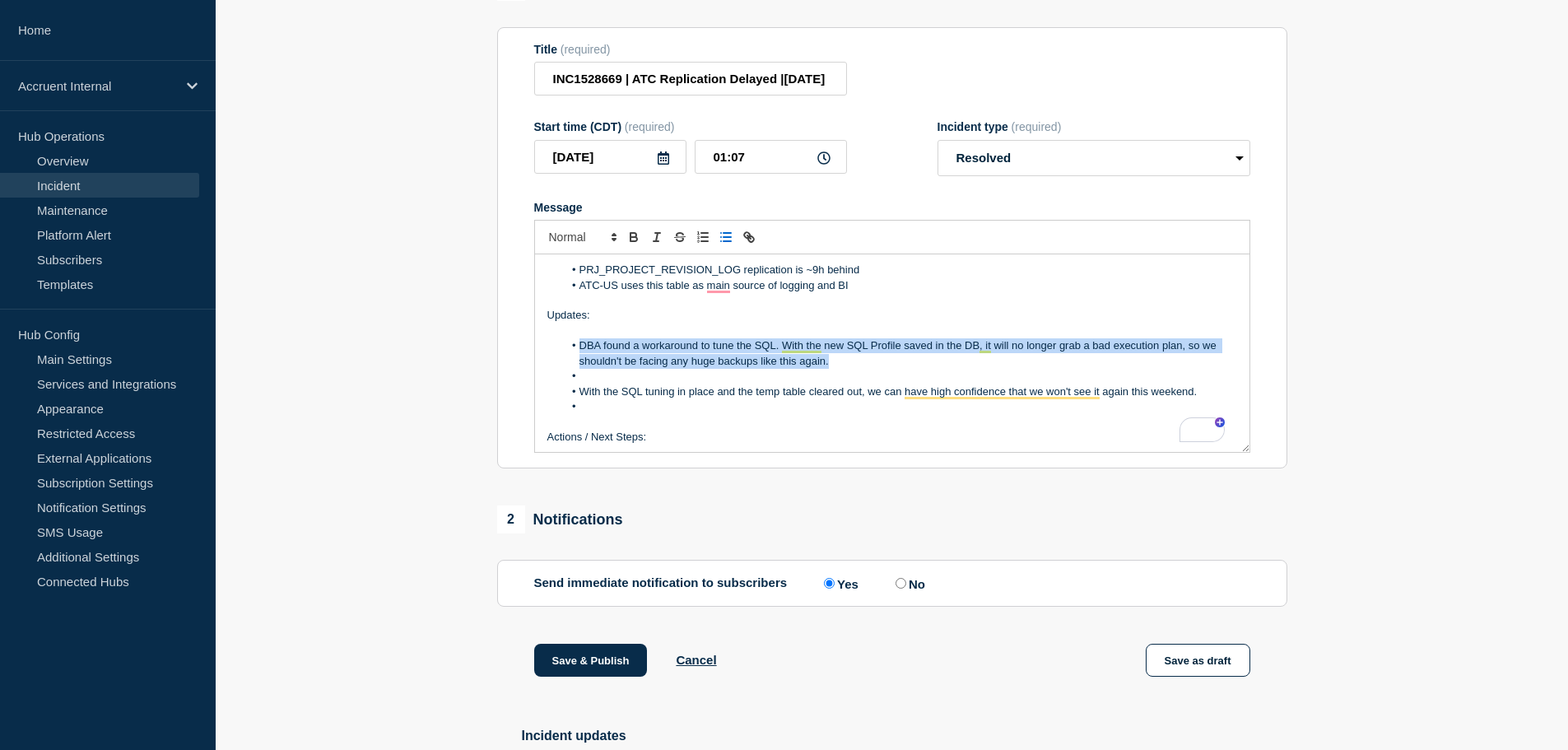
drag, startPoint x: 847, startPoint y: 370, endPoint x: 579, endPoint y: 350, distance: 268.7
click at [579, 350] on li "DBA found a workaround to tune the SQL. With the new SQL Profile saved in the D…" at bounding box center [900, 354] width 674 height 30
click at [1194, 436] on div "Rewrite with Grammarly" at bounding box center [1193, 430] width 18 height 19
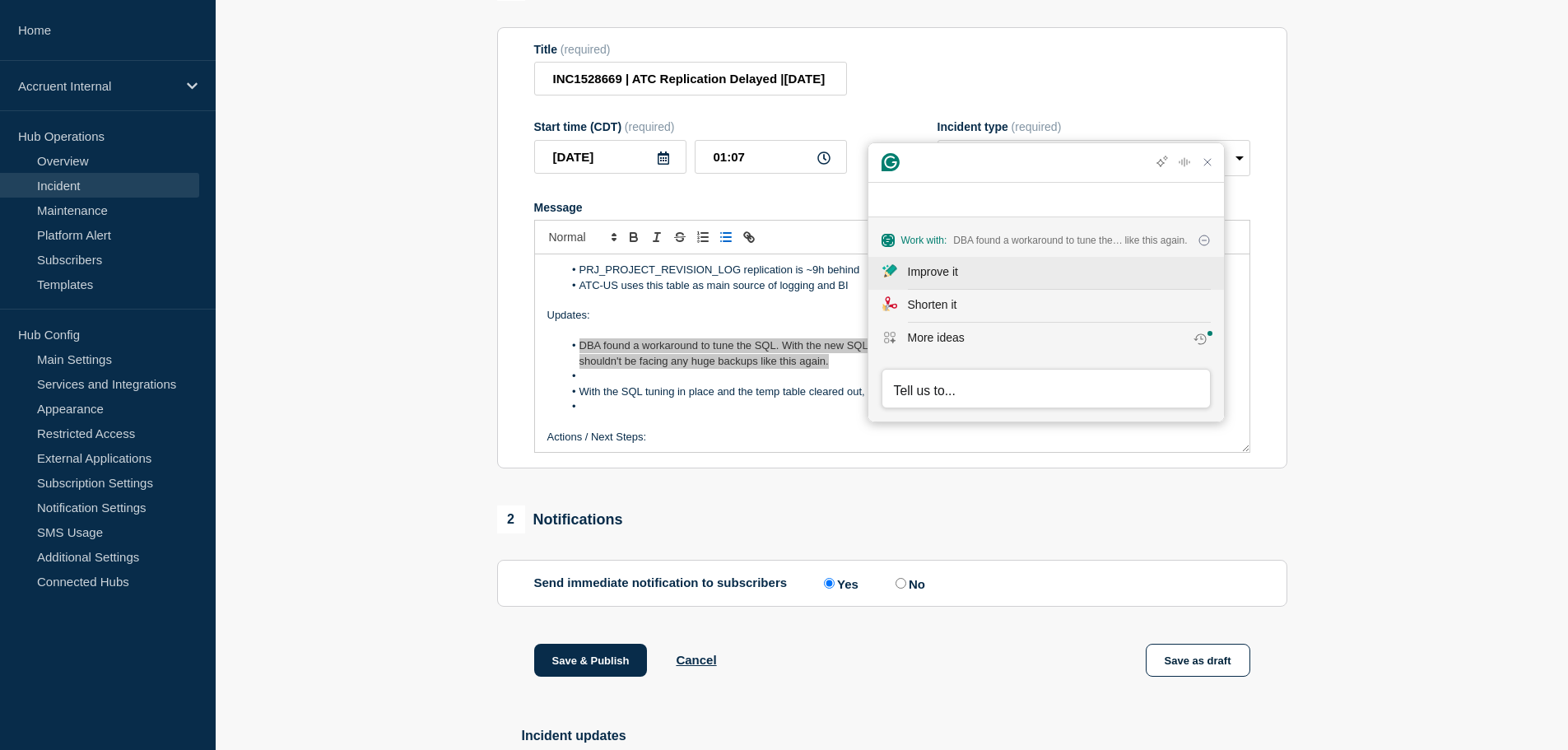
scroll to position [0, 0]
click at [973, 268] on div "Improve it" at bounding box center [1060, 272] width 303 height 18
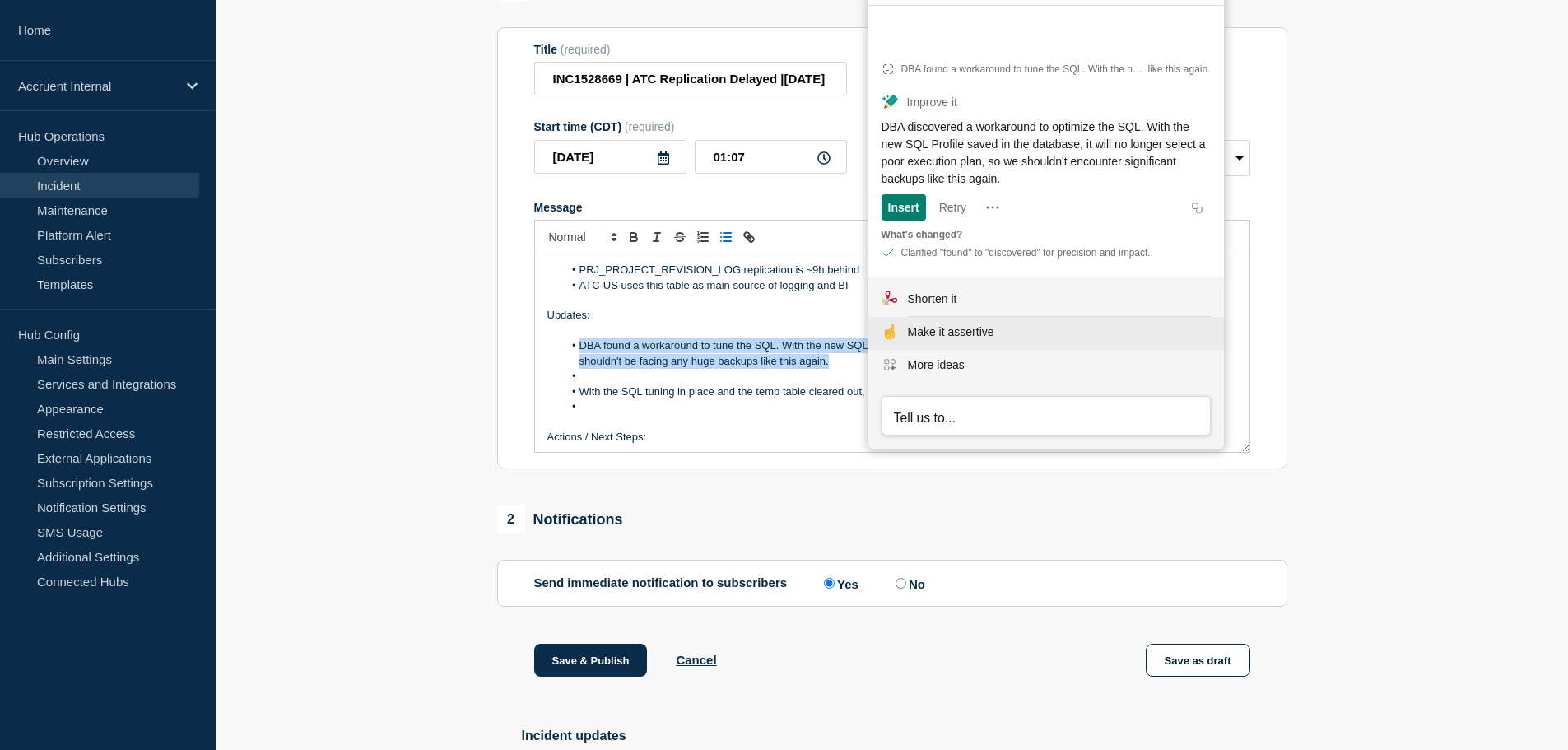
click at [966, 324] on div "Make it assertive" at bounding box center [951, 332] width 86 height 18
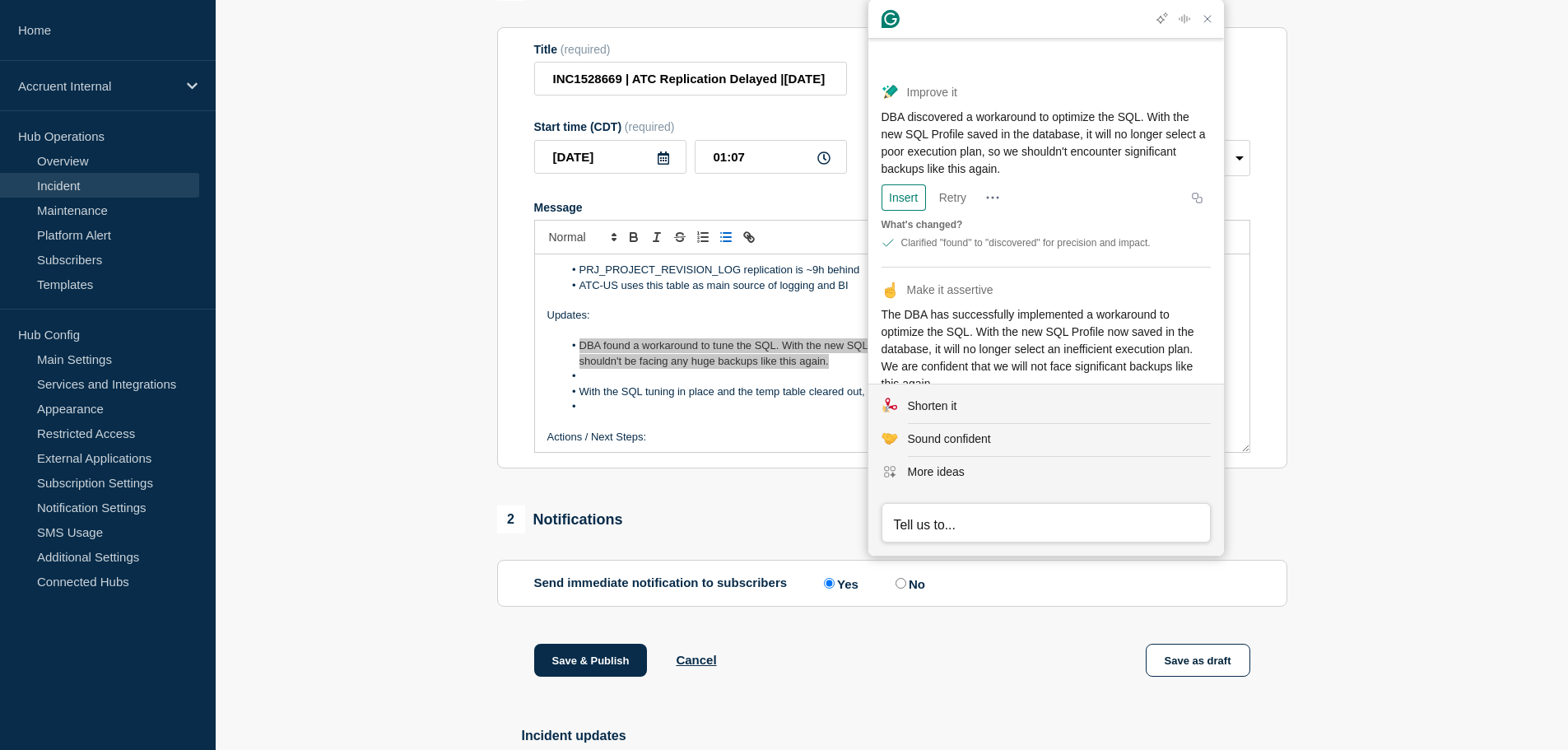
scroll to position [65, 0]
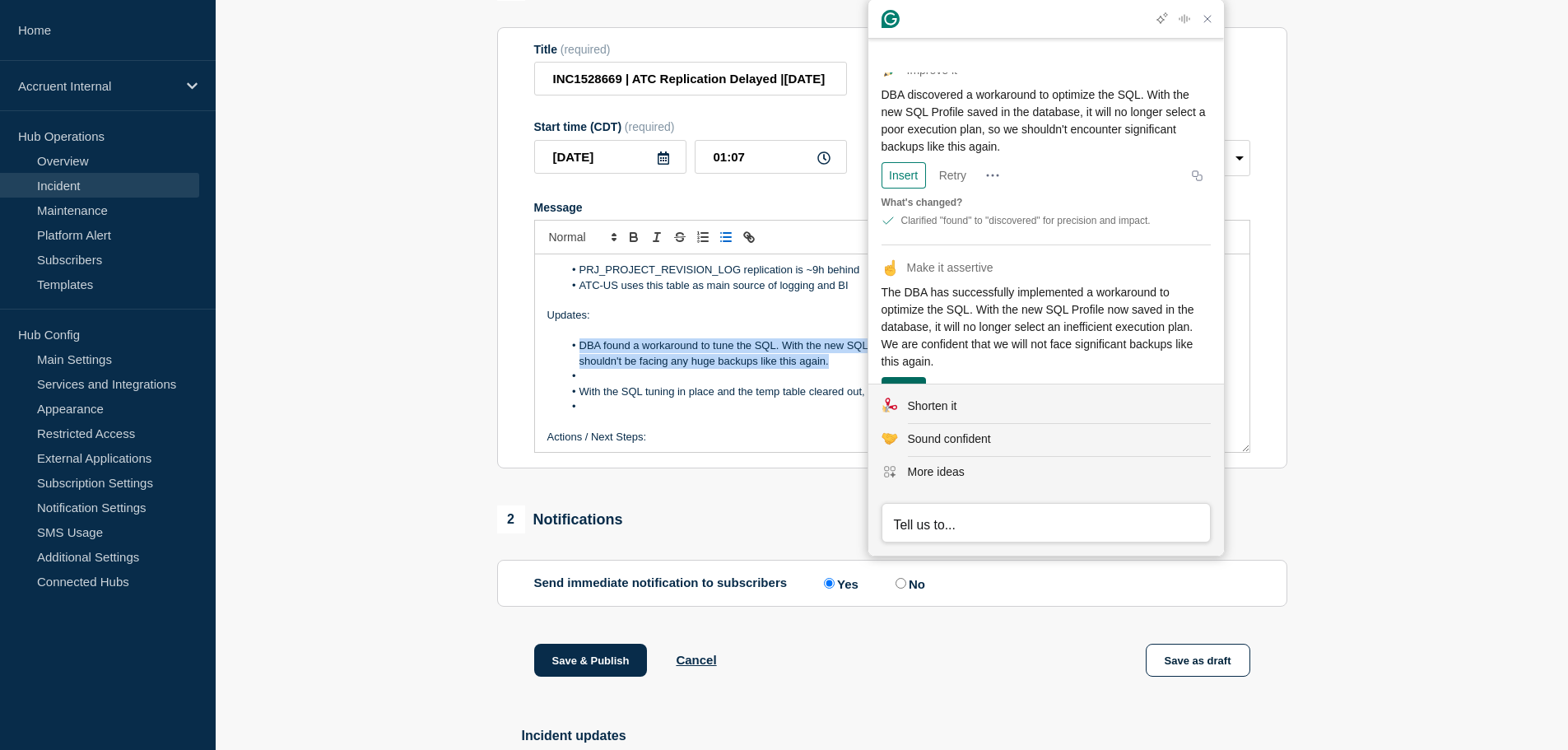
click at [912, 377] on div "Insert" at bounding box center [903, 390] width 31 height 27
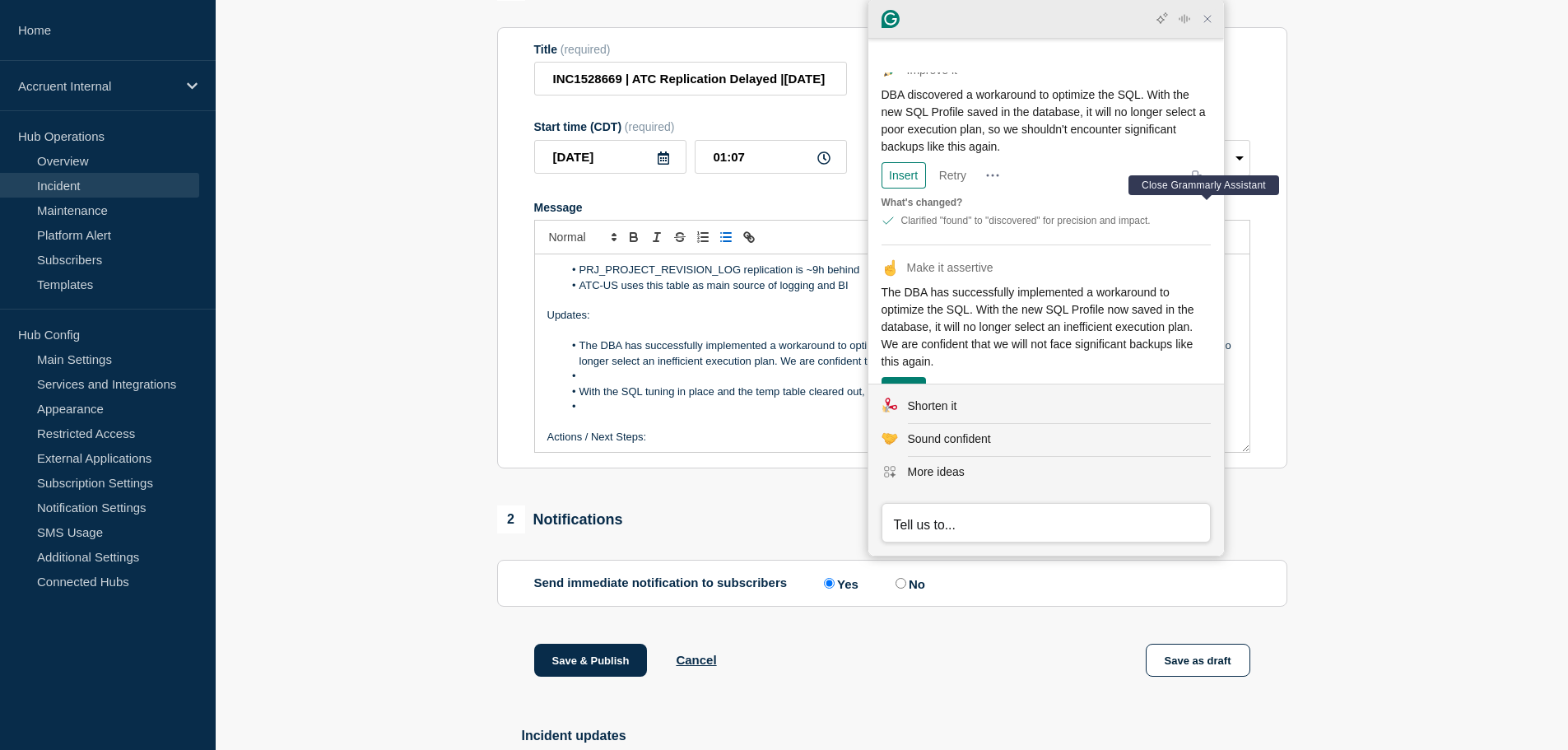
click at [1210, 28] on icon "Close Grammarly Assistant" at bounding box center [1208, 19] width 20 height 20
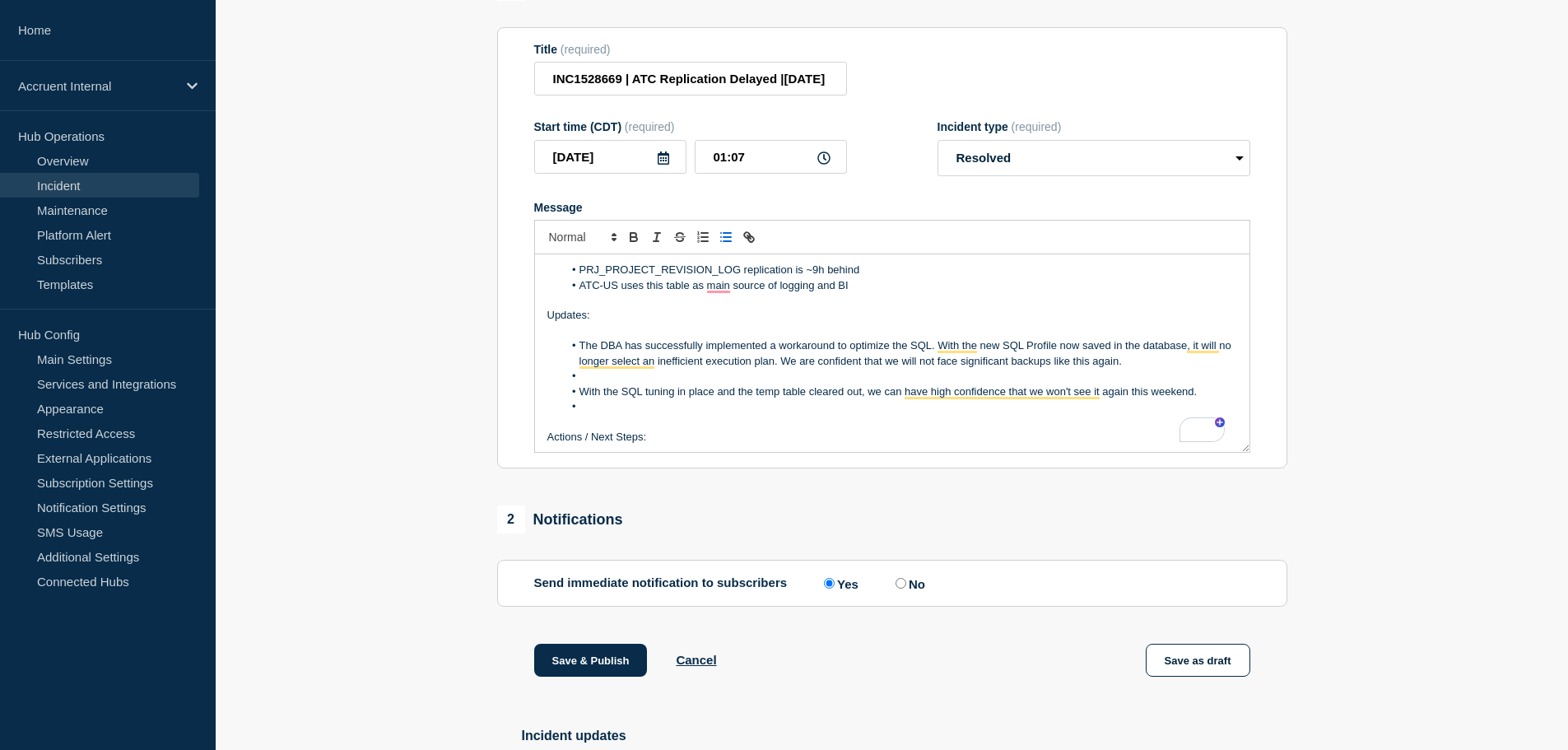
click at [838, 380] on li "To enrich screen reader interactions, please activate Accessibility in Grammarl…" at bounding box center [900, 376] width 674 height 15
click at [811, 377] on li "To enrich screen reader interactions, please activate Accessibility in Grammarl…" at bounding box center [900, 376] width 674 height 15
click at [809, 369] on li "The DBA has successfully implemented a workaround to optimize the SQL. With the…" at bounding box center [900, 354] width 674 height 30
click at [862, 369] on li "The DBA has successfully implemented a workaround to optimize the SQL. With the…" at bounding box center [900, 354] width 674 height 30
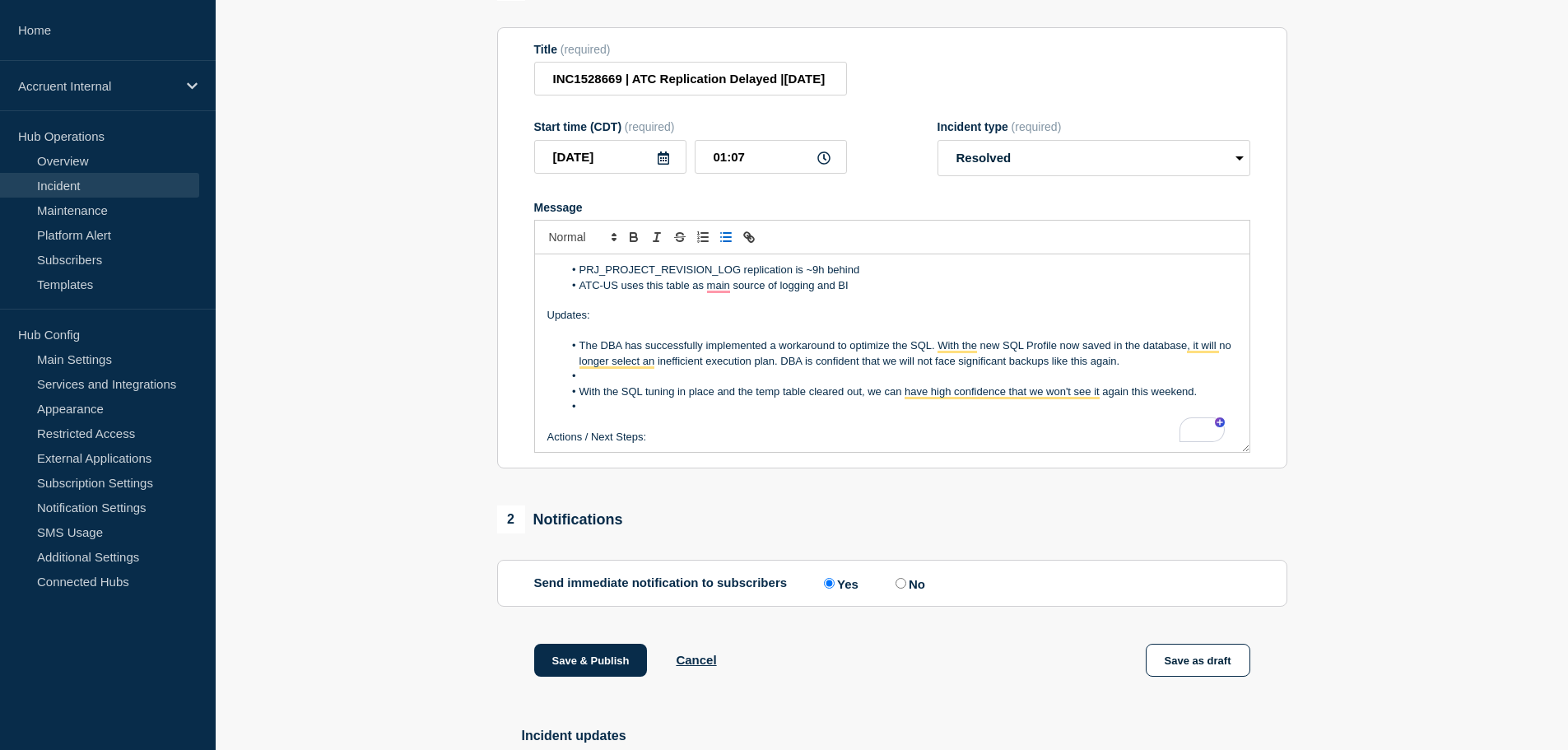
click at [759, 384] on li "To enrich screen reader interactions, please activate Accessibility in Grammarl…" at bounding box center [900, 376] width 674 height 15
click at [577, 350] on li "The DBA has successfully implemented a workaround to optimize the SQL. With the…" at bounding box center [900, 354] width 674 height 30
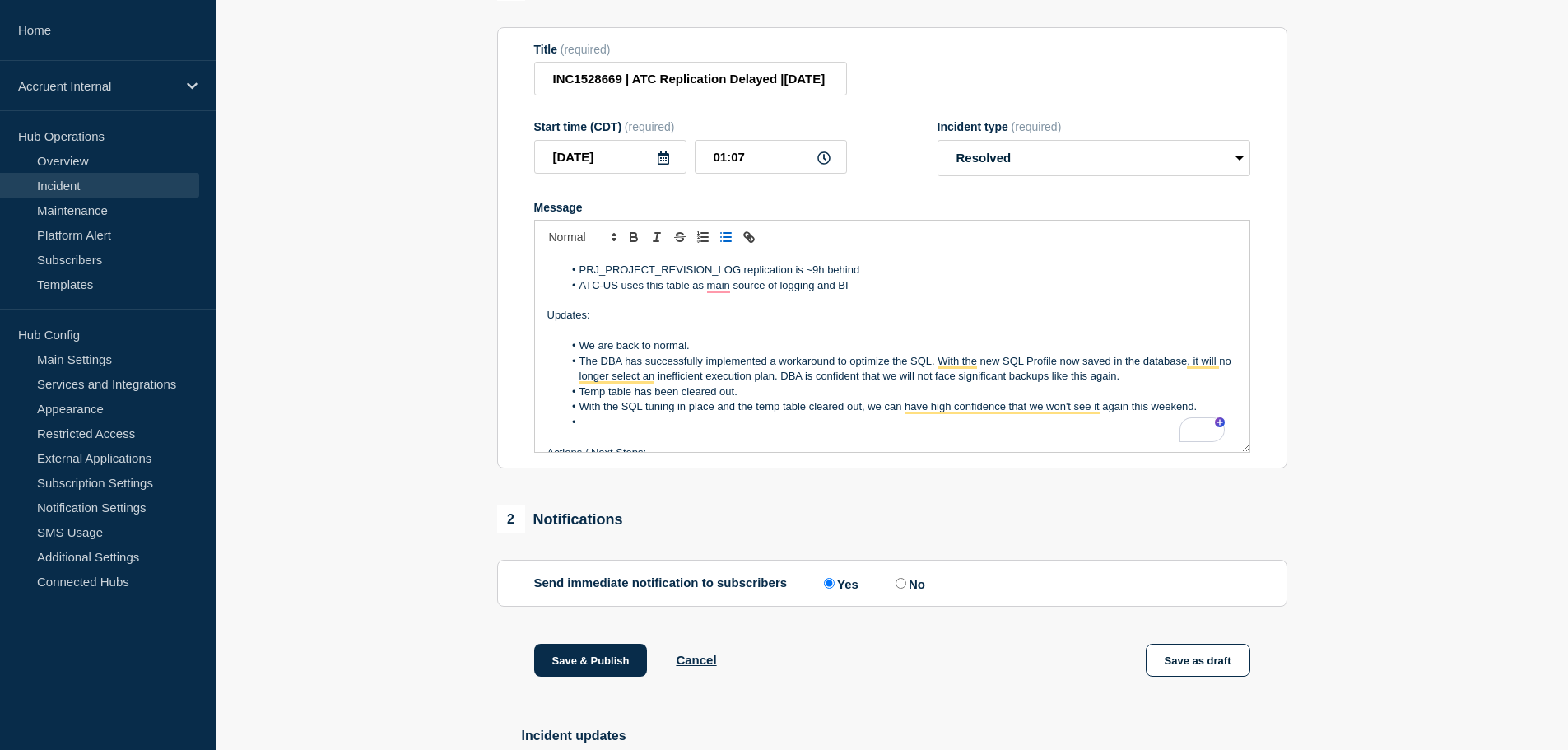
click at [617, 353] on li "We are back to normal." at bounding box center [900, 346] width 674 height 15
drag, startPoint x: 751, startPoint y: 400, endPoint x: 573, endPoint y: 401, distance: 178.0
click at [573, 399] on li "Temp table has been cleared out." at bounding box center [900, 392] width 674 height 15
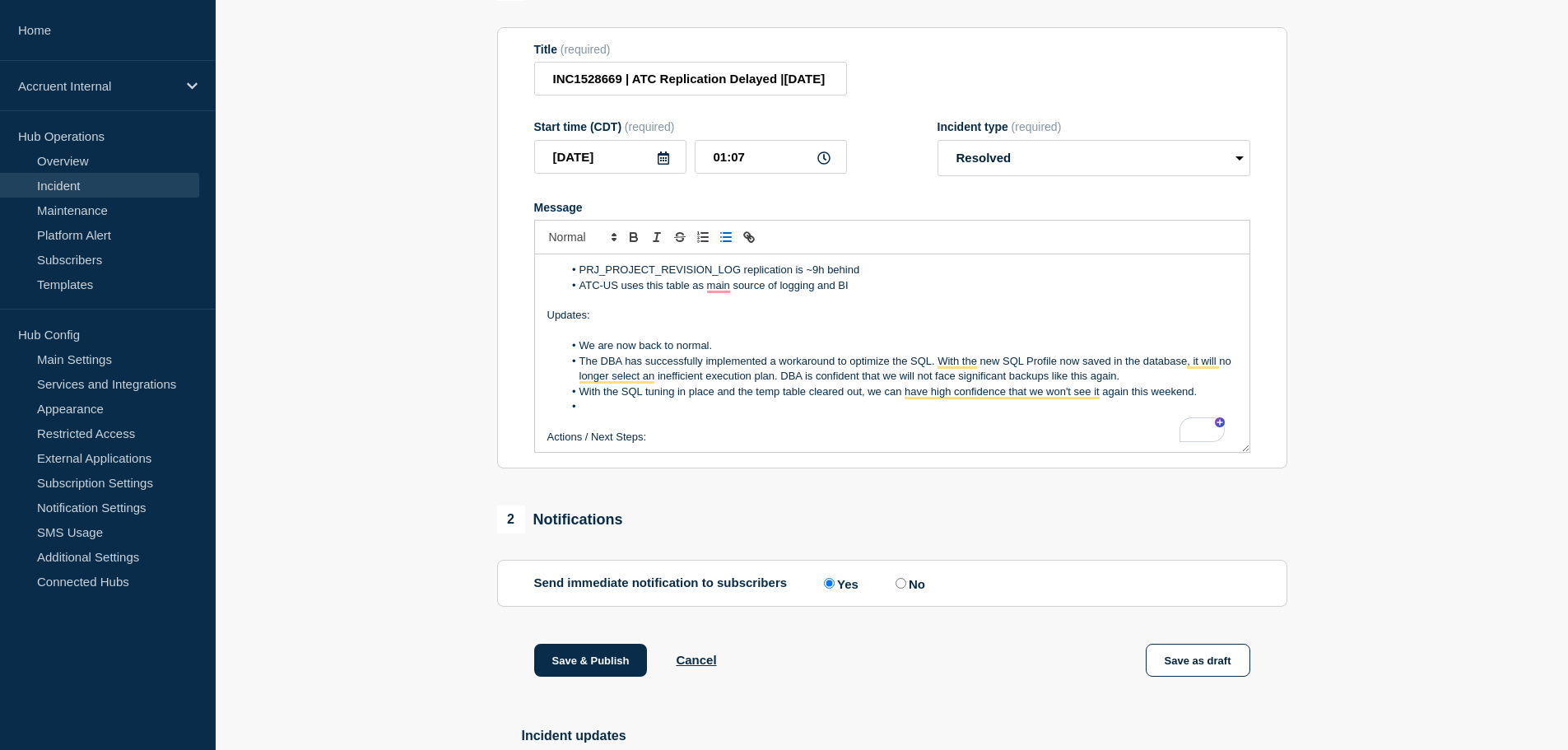
click at [805, 414] on li "To enrich screen reader interactions, please activate Accessibility in Grammarl…" at bounding box center [900, 406] width 674 height 15
click at [583, 395] on li "With the SQL tuning in place and the temp table cleared out, we can have high c…" at bounding box center [900, 392] width 674 height 15
click at [678, 430] on li "To enrich screen reader interactions, please activate Accessibility in Grammarl…" at bounding box center [900, 422] width 674 height 15
click at [969, 401] on li "Eng confirmed that with the SQL tuning in place and the temp table cleared out,…" at bounding box center [900, 400] width 674 height 30
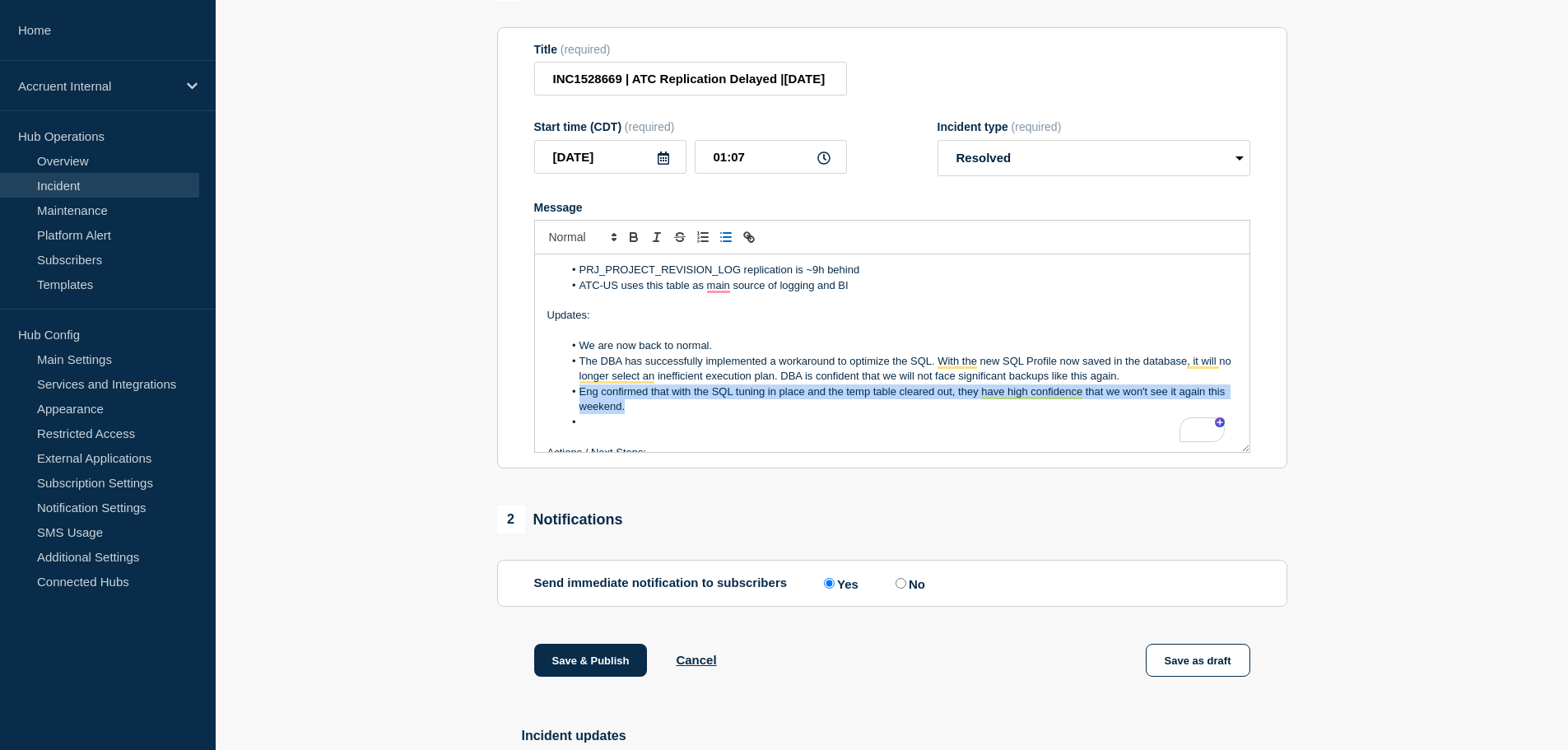
drag, startPoint x: 652, startPoint y: 411, endPoint x: 579, endPoint y: 405, distance: 73.2
click at [579, 405] on li "Eng confirmed that with the SQL tuning in place and the temp table cleared out,…" at bounding box center [900, 400] width 674 height 30
click at [1186, 440] on div "Rewrite with Grammarly" at bounding box center [1193, 430] width 18 height 19
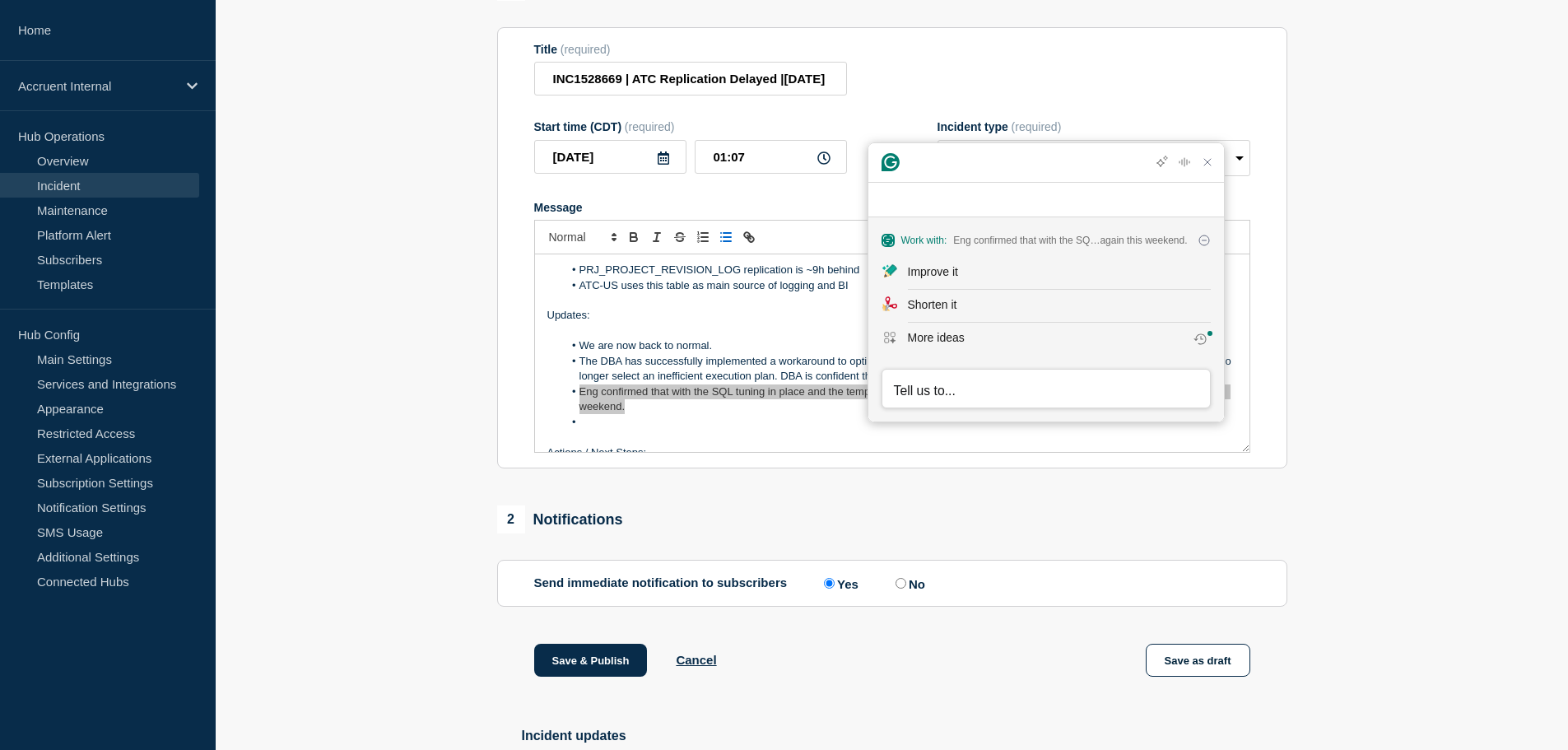
scroll to position [0, 0]
click at [984, 272] on div "Improve it" at bounding box center [1060, 272] width 303 height 18
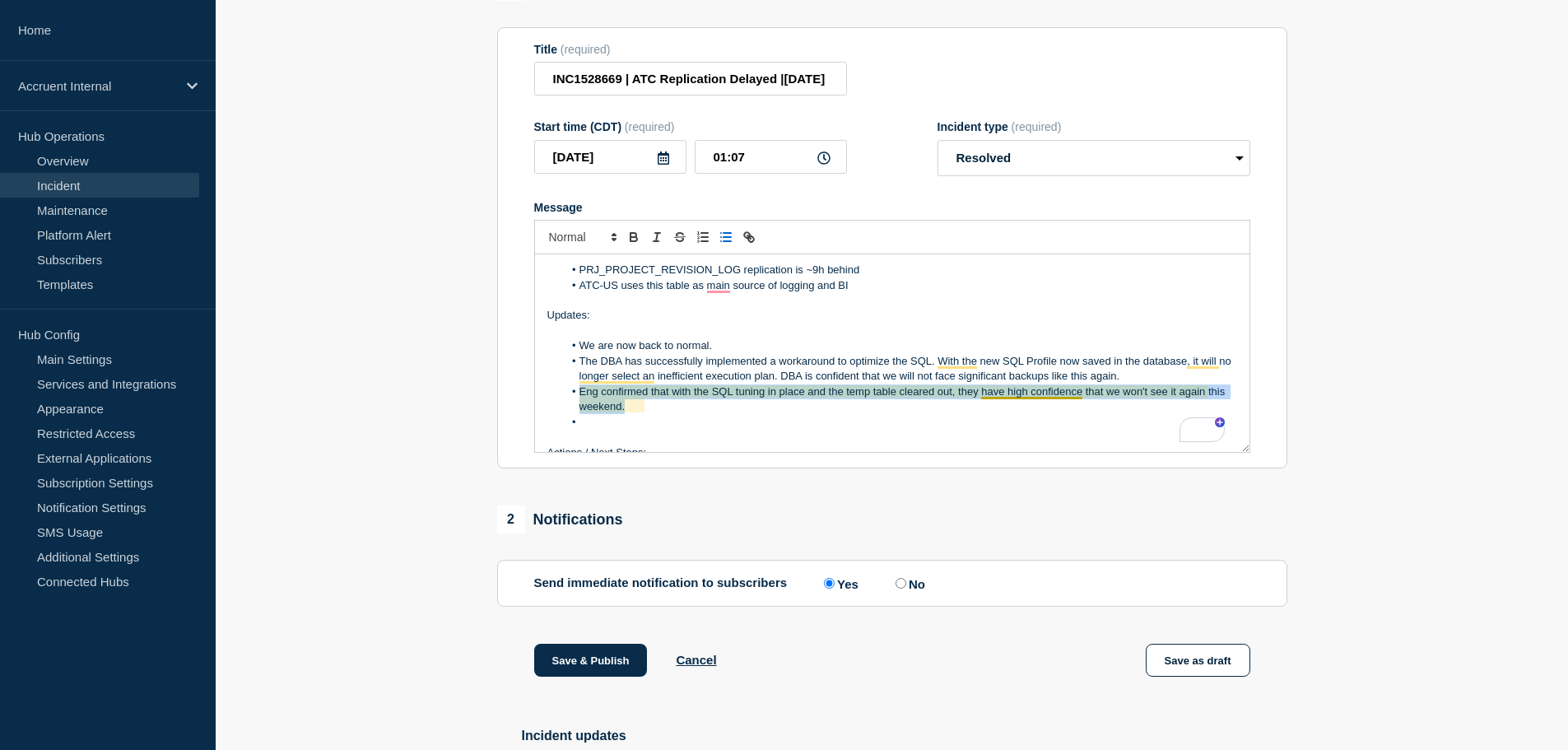
click at [1023, 402] on li "Eng confirmed that with the SQL tuning in place and the temp table cleared out,…" at bounding box center [900, 400] width 674 height 30
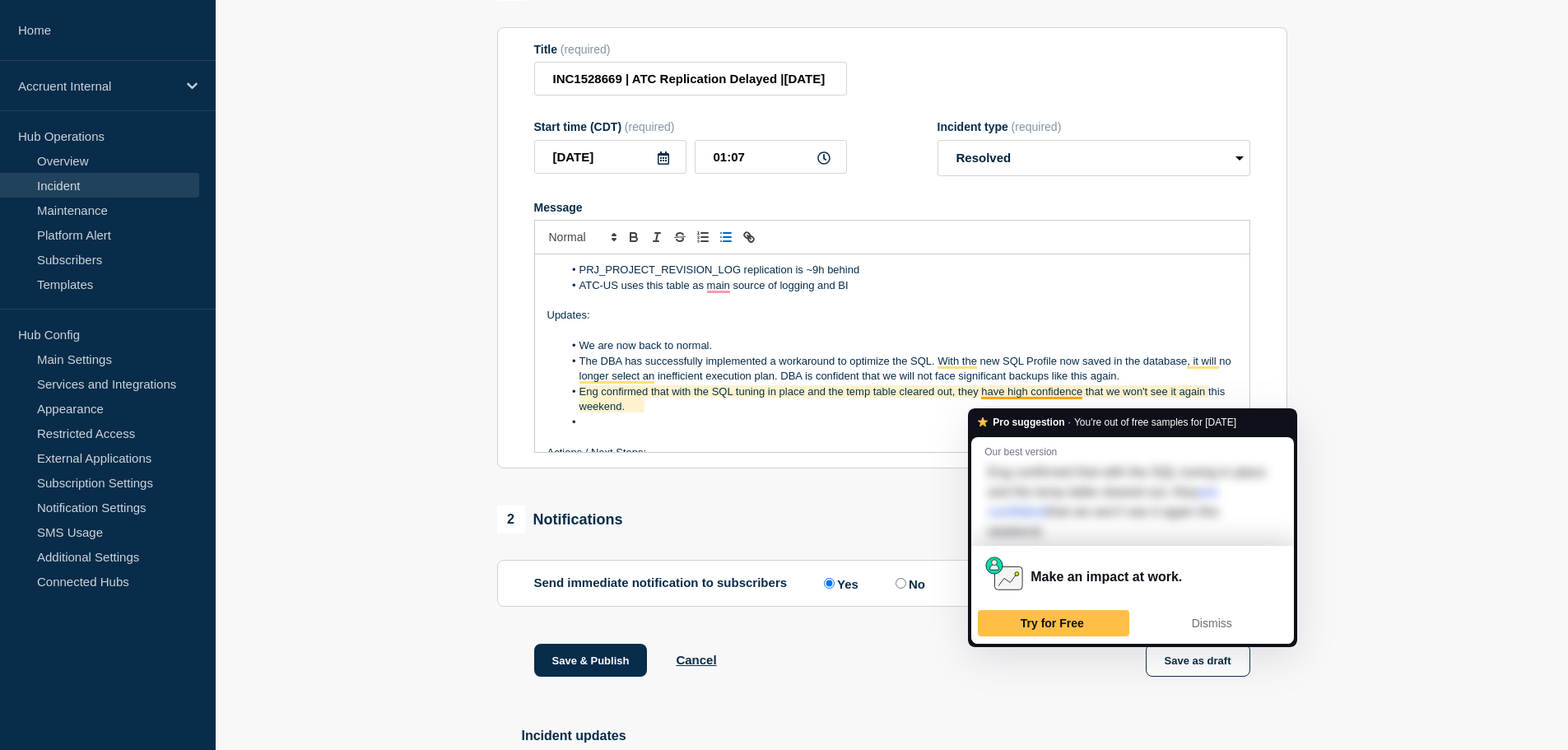
click at [997, 403] on li "Eng confirmed that with the SQL tuning in place and the temp table cleared out,…" at bounding box center [900, 400] width 674 height 30
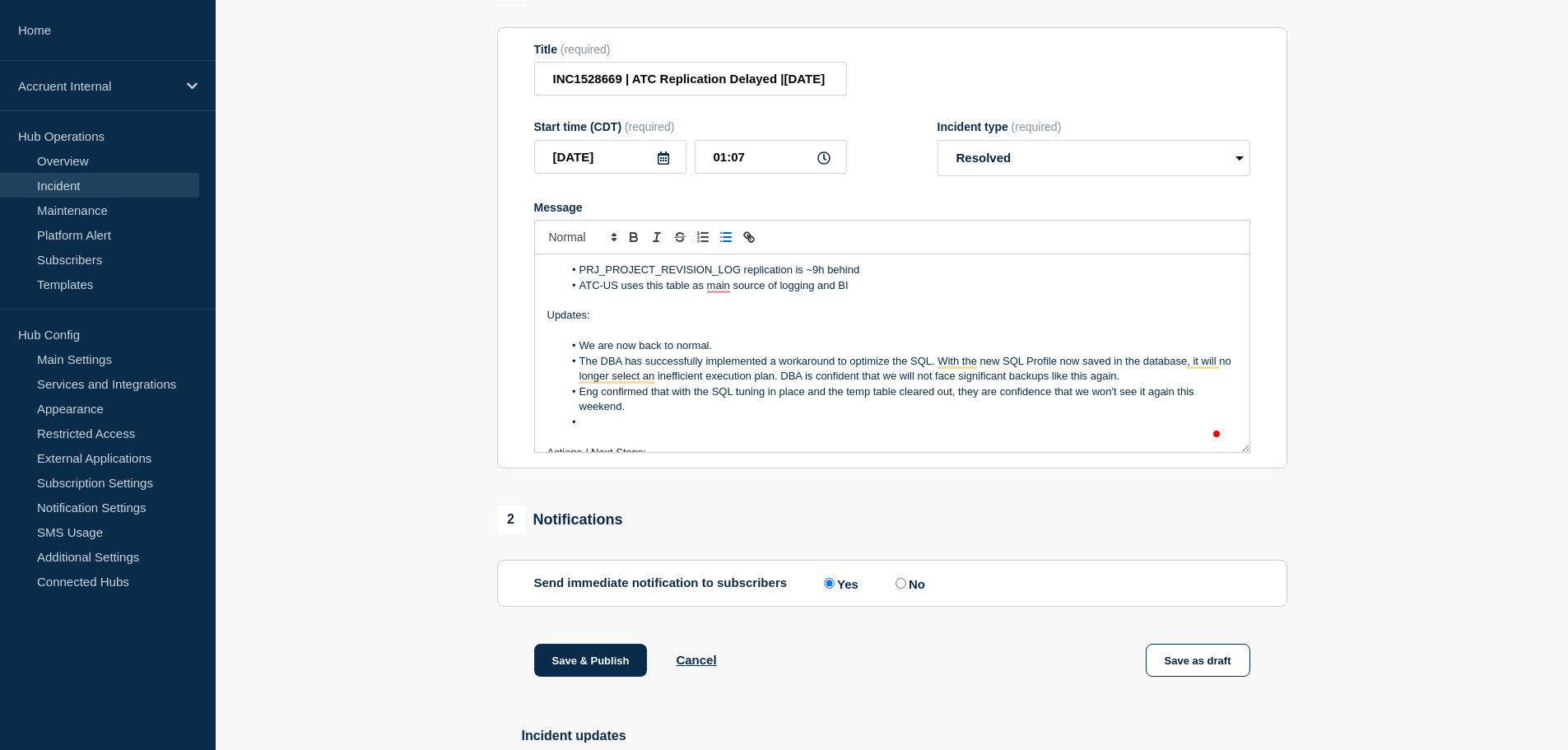
click at [1052, 397] on li "Eng confirmed that with the SQL tuning in place and the temp table cleared out,…" at bounding box center [900, 400] width 674 height 30
click at [1082, 414] on li "To enrich screen reader interactions, please activate Accessibility in Grammarl…" at bounding box center [900, 406] width 674 height 15
click at [1217, 399] on li "Eng confirmed that with the SQL tuning in place and the temp table cleared out,…" at bounding box center [900, 392] width 674 height 15
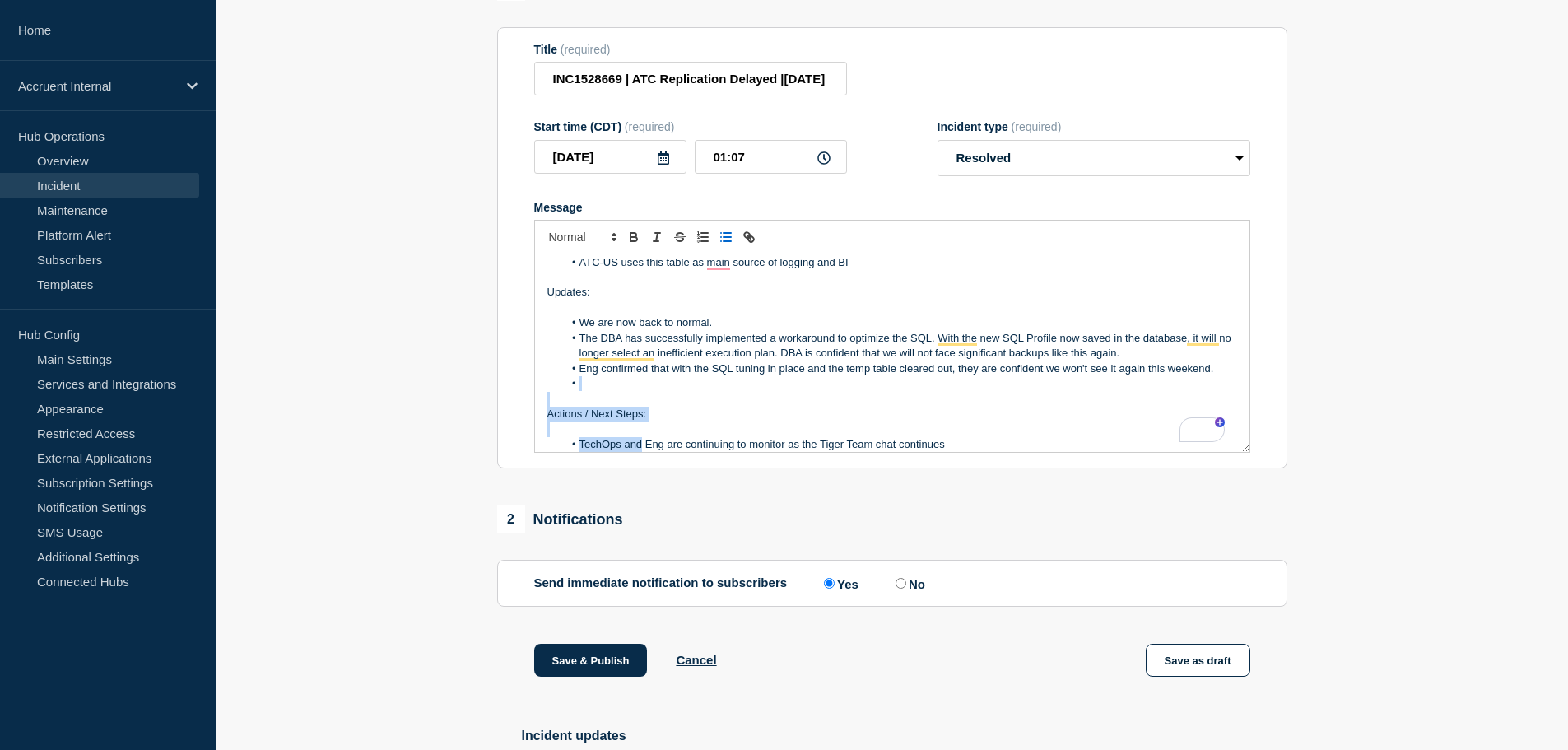
scroll to position [63, 0]
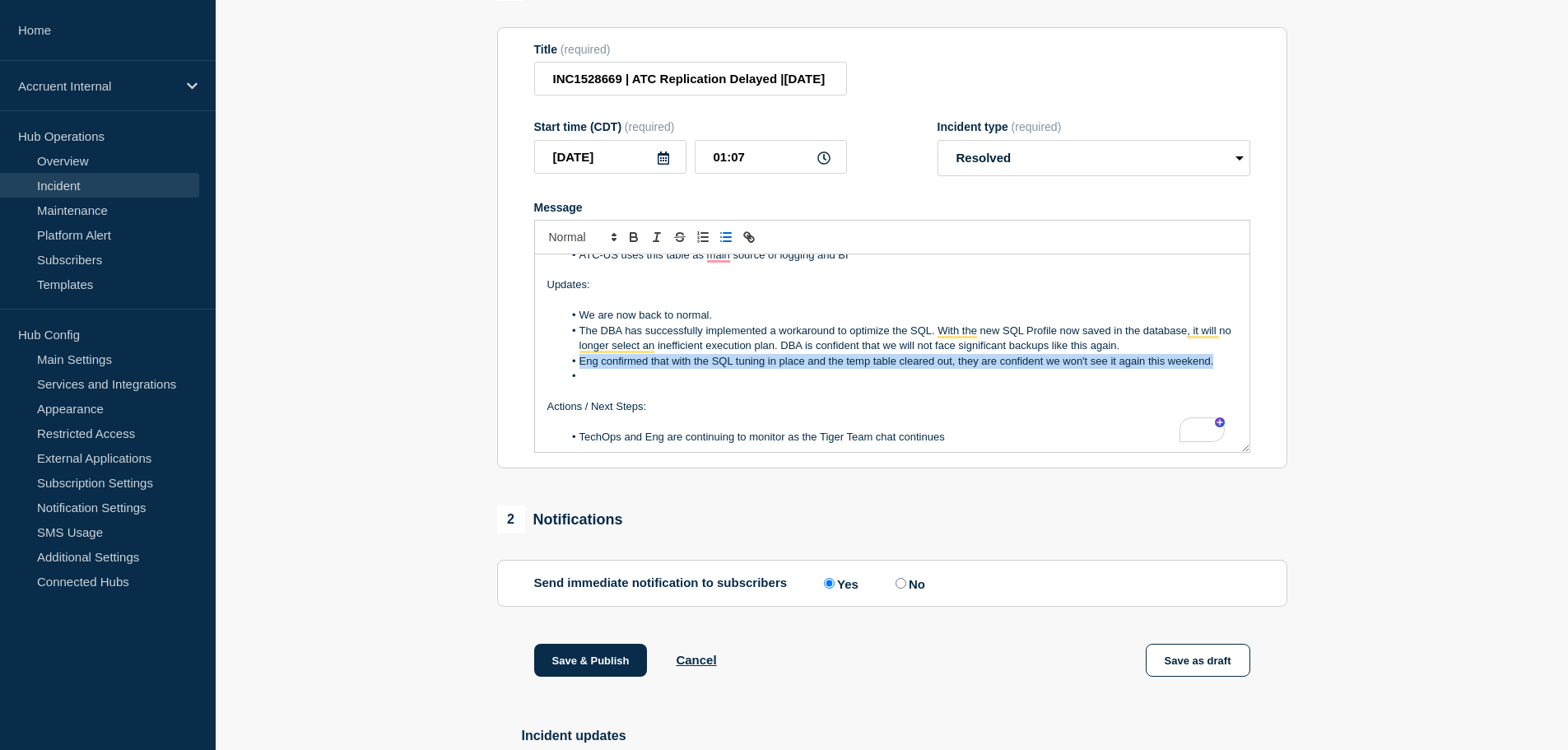
drag, startPoint x: 1217, startPoint y: 401, endPoint x: 577, endPoint y: 373, distance: 640.6
click at [577, 369] on li "Eng confirmed that with the SQL tuning in place and the temp table cleared out,…" at bounding box center [900, 361] width 674 height 15
click at [1194, 436] on div "Rewrite with Grammarly" at bounding box center [1193, 430] width 18 height 19
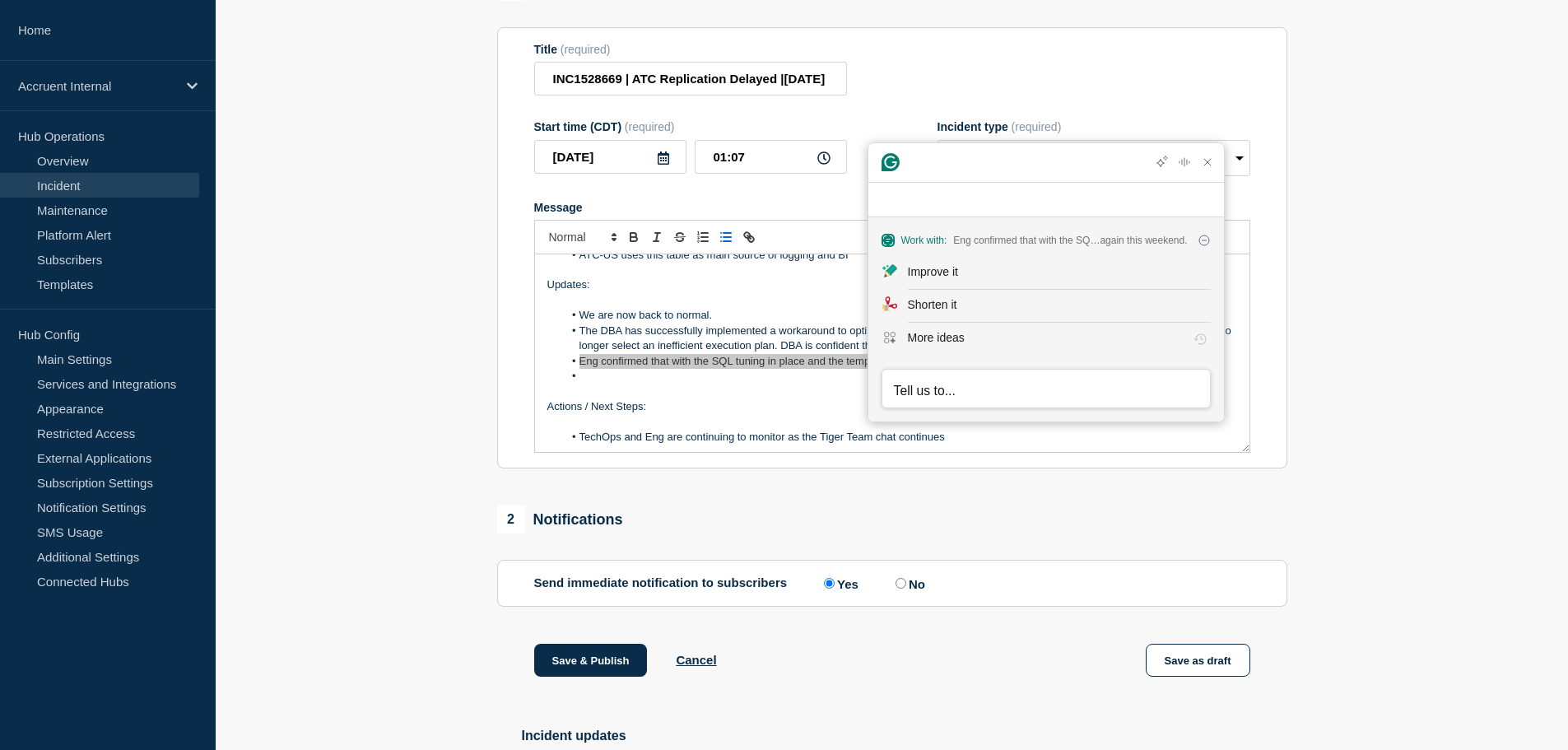
scroll to position [0, 0]
click at [969, 270] on div "Improve it" at bounding box center [1060, 272] width 303 height 18
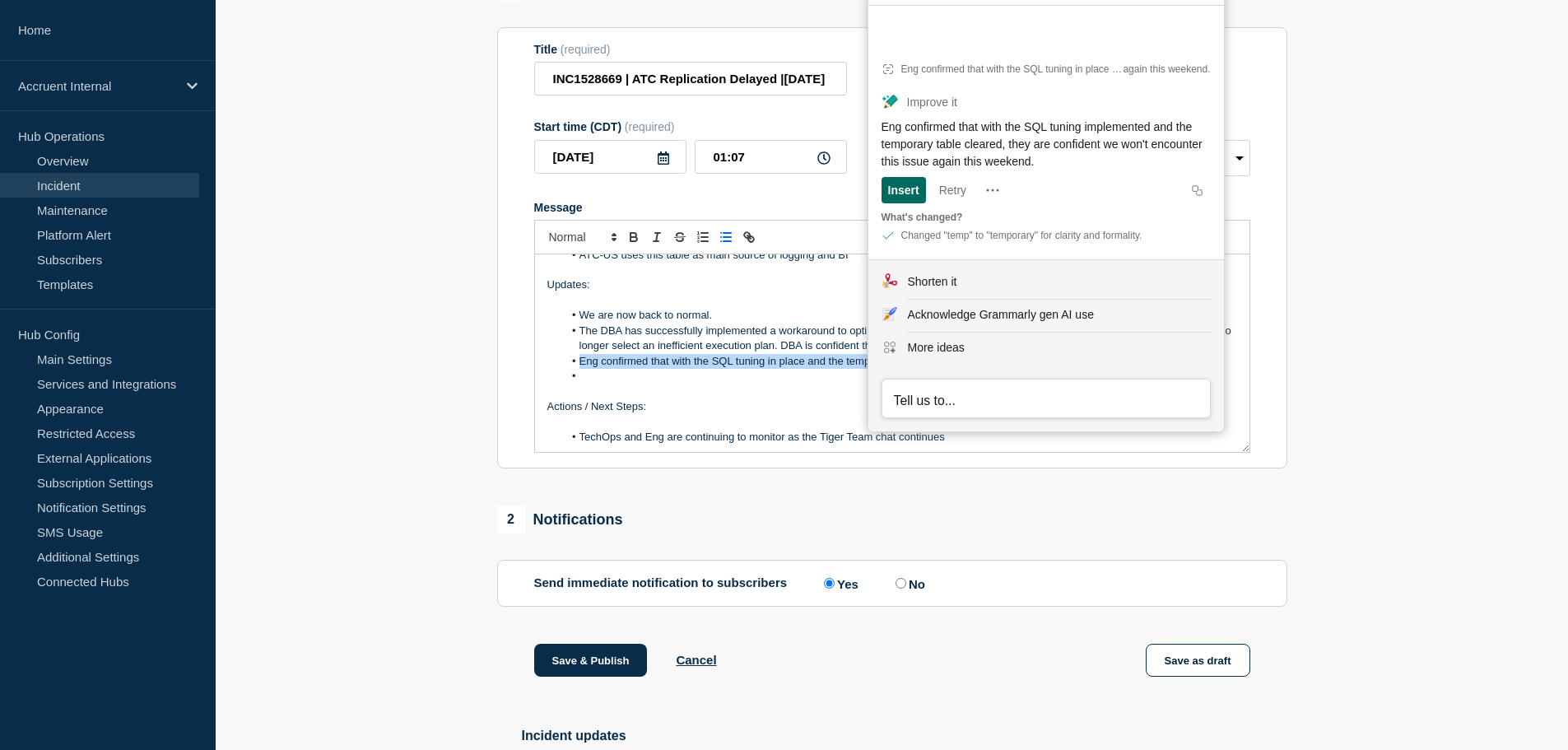
click at [915, 191] on div "Insert" at bounding box center [903, 191] width 31 height 27
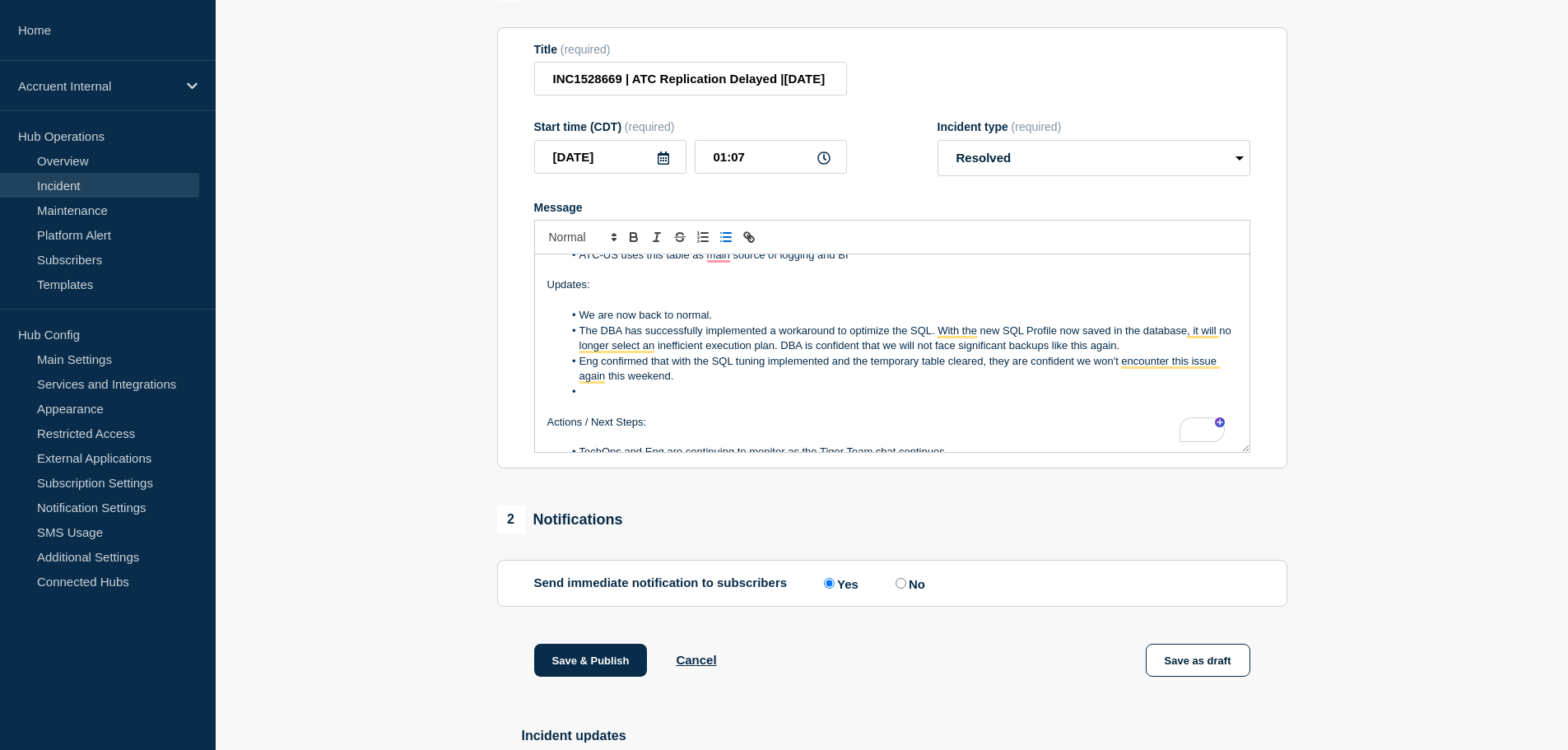
click at [761, 397] on li "To enrich screen reader interactions, please activate Accessibility in Grammarl…" at bounding box center [900, 392] width 674 height 15
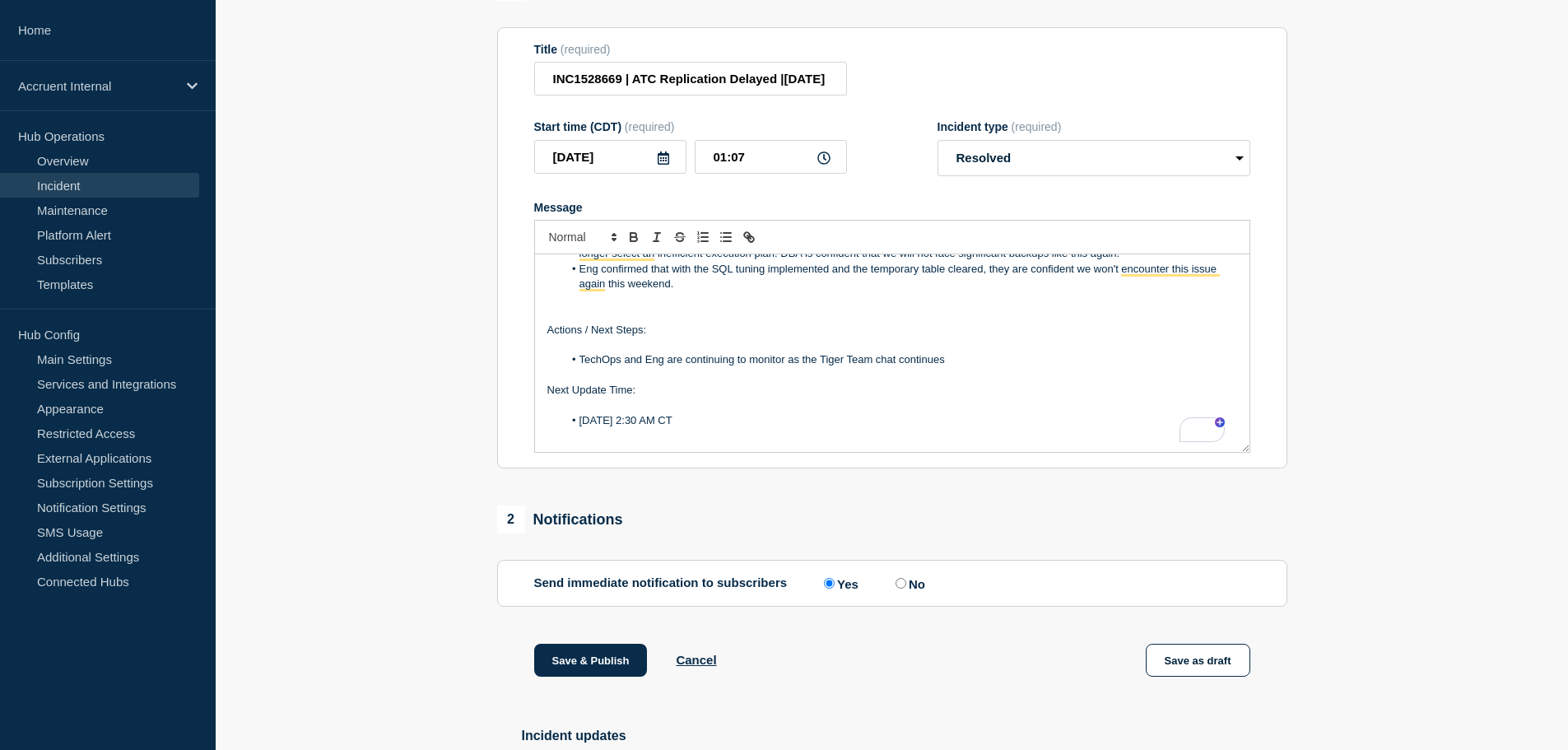
scroll to position [156, 0]
drag, startPoint x: 585, startPoint y: 370, endPoint x: 963, endPoint y: 361, distance: 378.1
click at [963, 361] on li "TechOps and Eng are continuing to monitor as the Tiger Team chat continues" at bounding box center [900, 358] width 674 height 15
drag, startPoint x: 770, startPoint y: 427, endPoint x: 541, endPoint y: 385, distance: 232.8
click at [541, 385] on div "Business Impact: PRJ_PROJECT_REVISION_LOG replication is ~9h behind ATC-US uses…" at bounding box center [892, 353] width 714 height 197
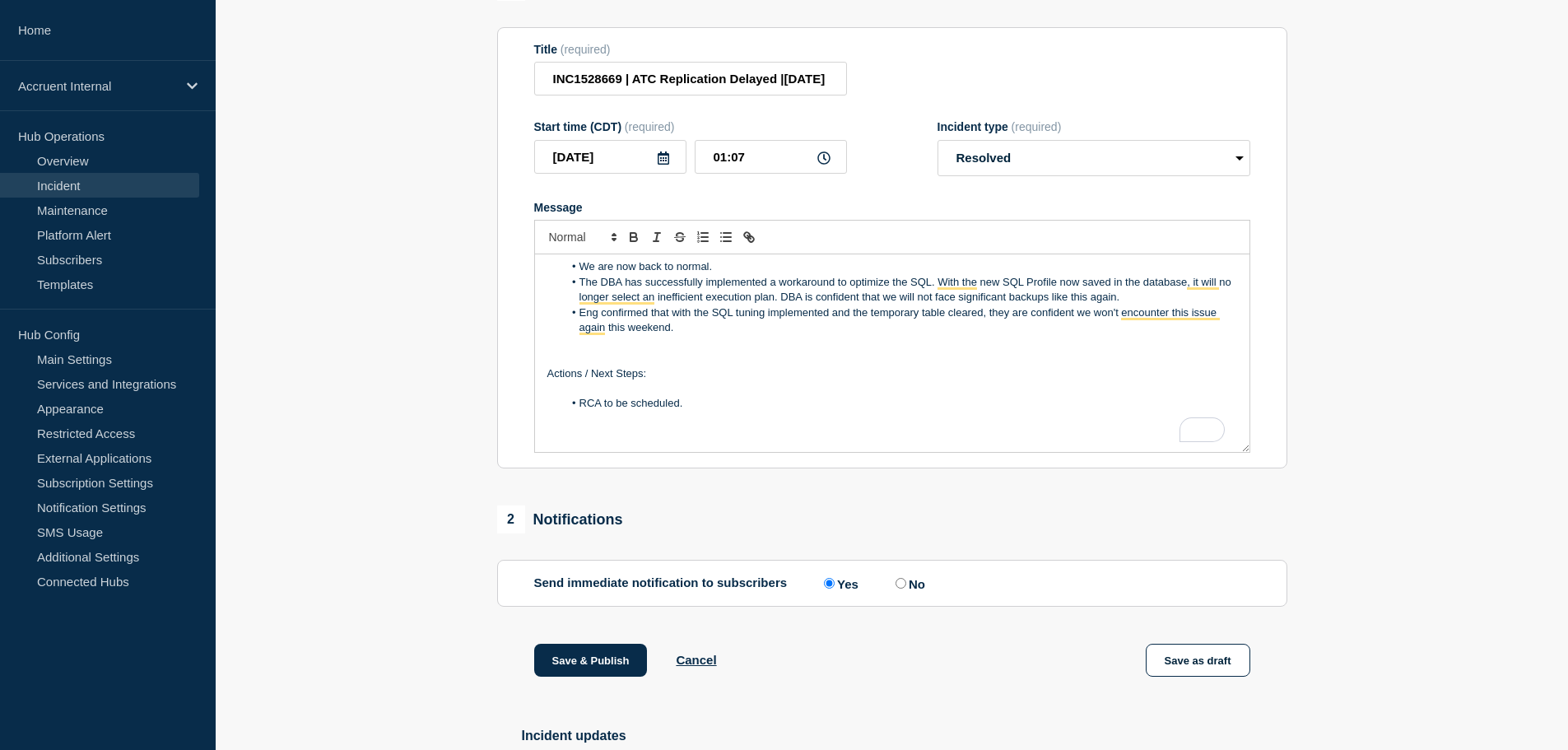
scroll to position [111, 0]
click at [775, 423] on p "To enrich screen reader interactions, please activate Accessibility in Grammarl…" at bounding box center [892, 419] width 690 height 15
click at [786, 411] on li "RCA to be scheduled." at bounding box center [900, 403] width 674 height 15
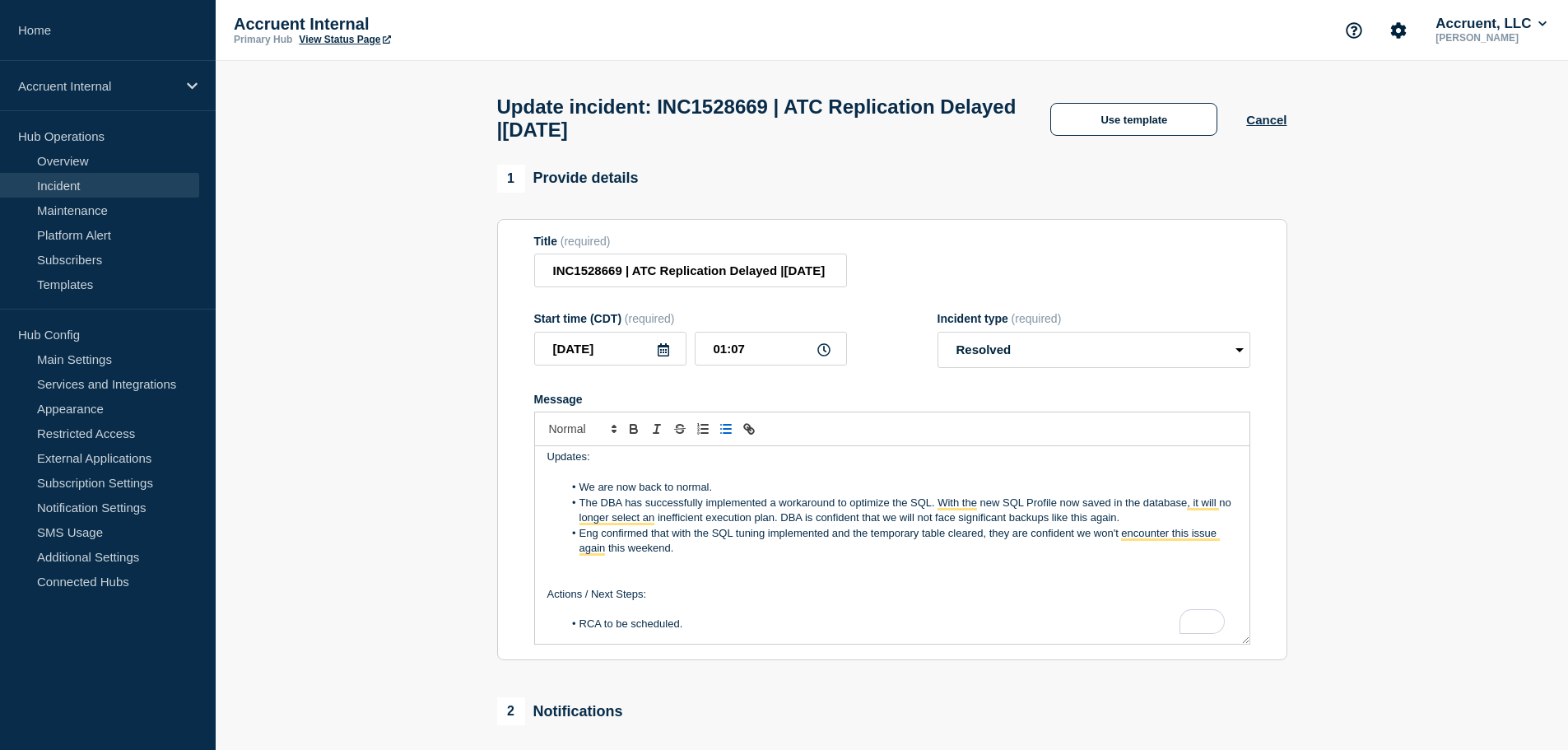
scroll to position [0, 0]
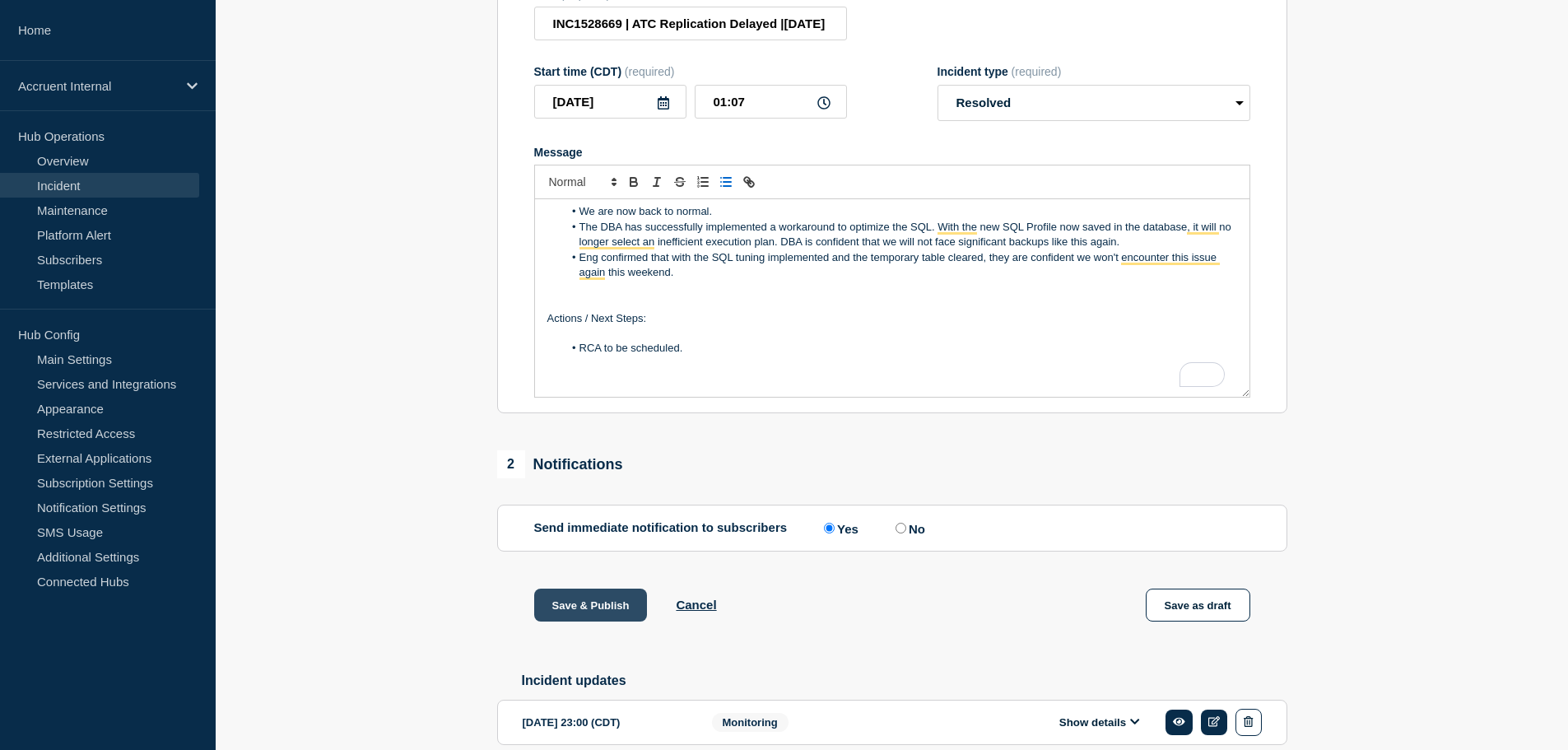
click at [611, 600] on button "Save & Publish" at bounding box center [591, 605] width 114 height 33
